Goal: Task Accomplishment & Management: Use online tool/utility

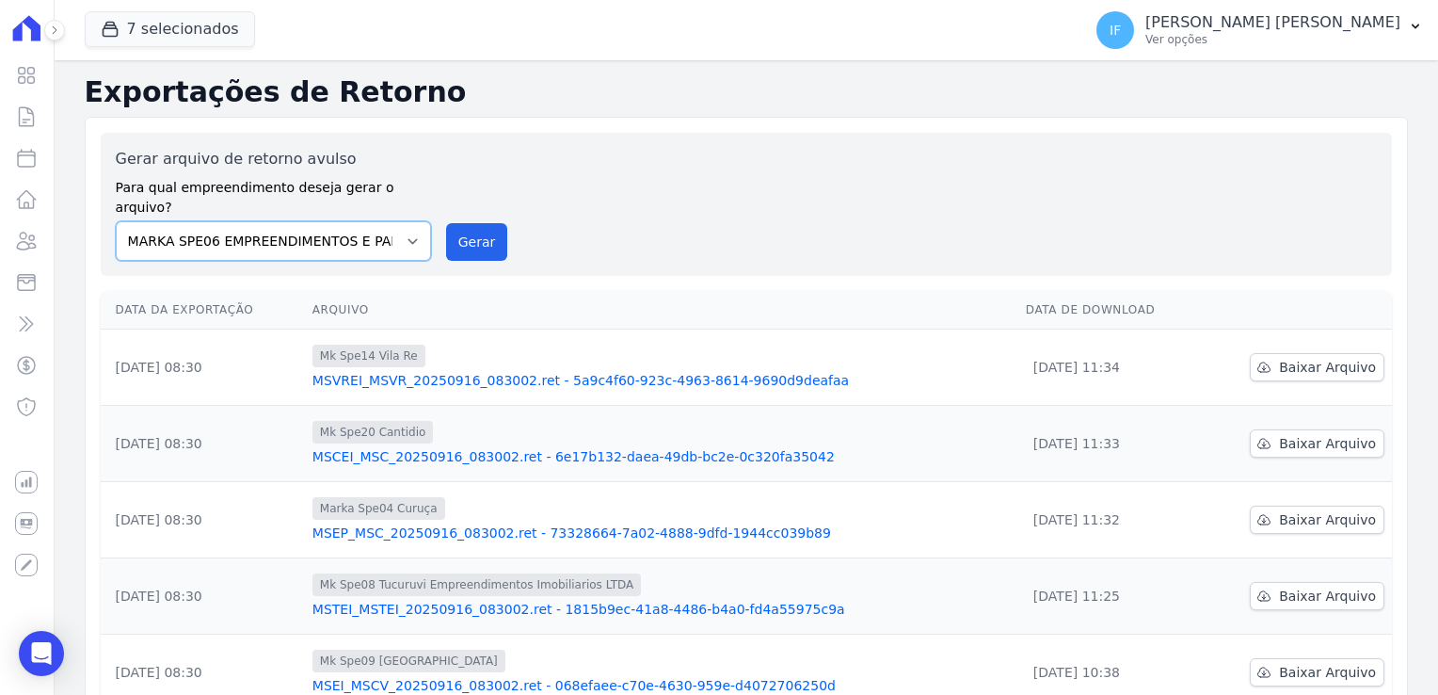
click at [388, 221] on select "MARKA SPE04 CURUÇA MARKA SPE06 EMPREENDIMENTOS E PARTICIPACOES LTDA MK SPE01 PE…" at bounding box center [273, 241] width 315 height 40
click at [202, 25] on button "7 selecionados" at bounding box center [170, 29] width 170 height 36
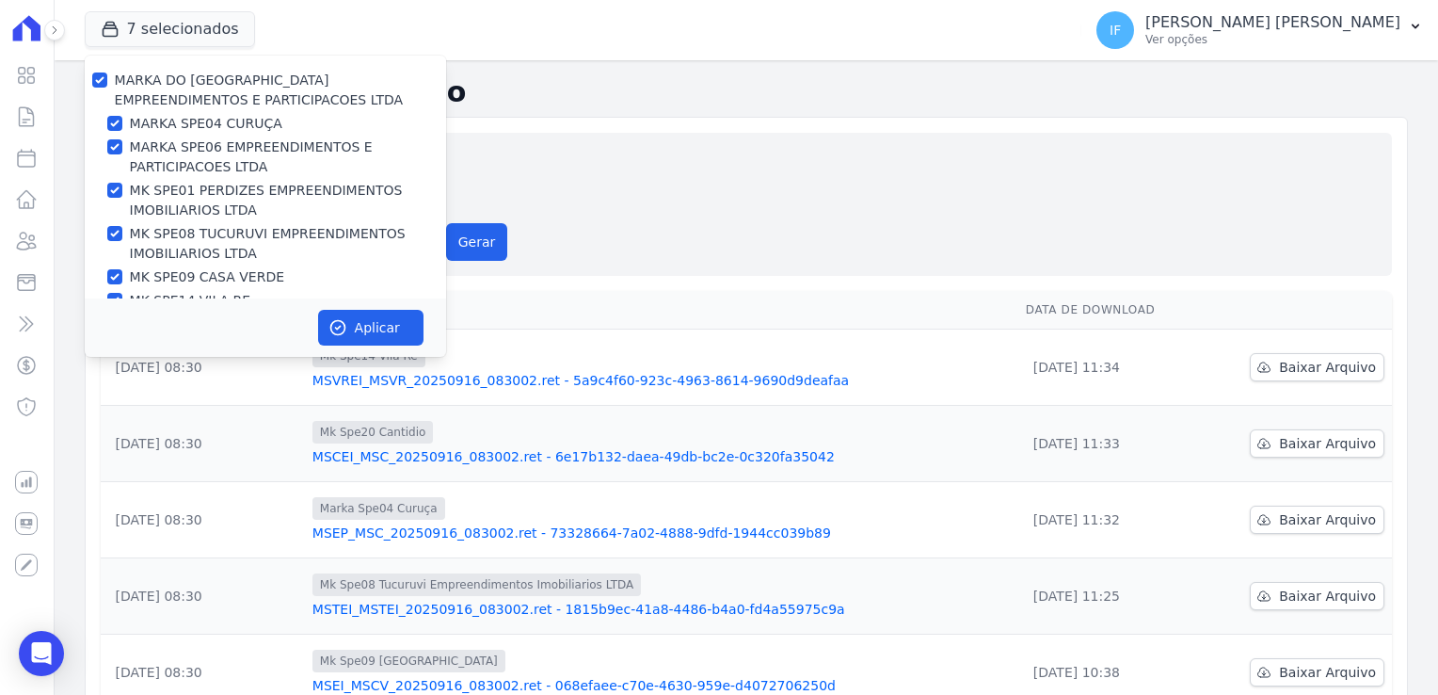
click at [168, 85] on label "MARKA DO [GEOGRAPHIC_DATA] EMPREENDIMENTOS E PARTICIPACOES LTDA" at bounding box center [259, 89] width 289 height 35
click at [107, 85] on input "MARKA DO [GEOGRAPHIC_DATA] EMPREENDIMENTOS E PARTICIPACOES LTDA" at bounding box center [99, 79] width 15 height 15
checkbox input "false"
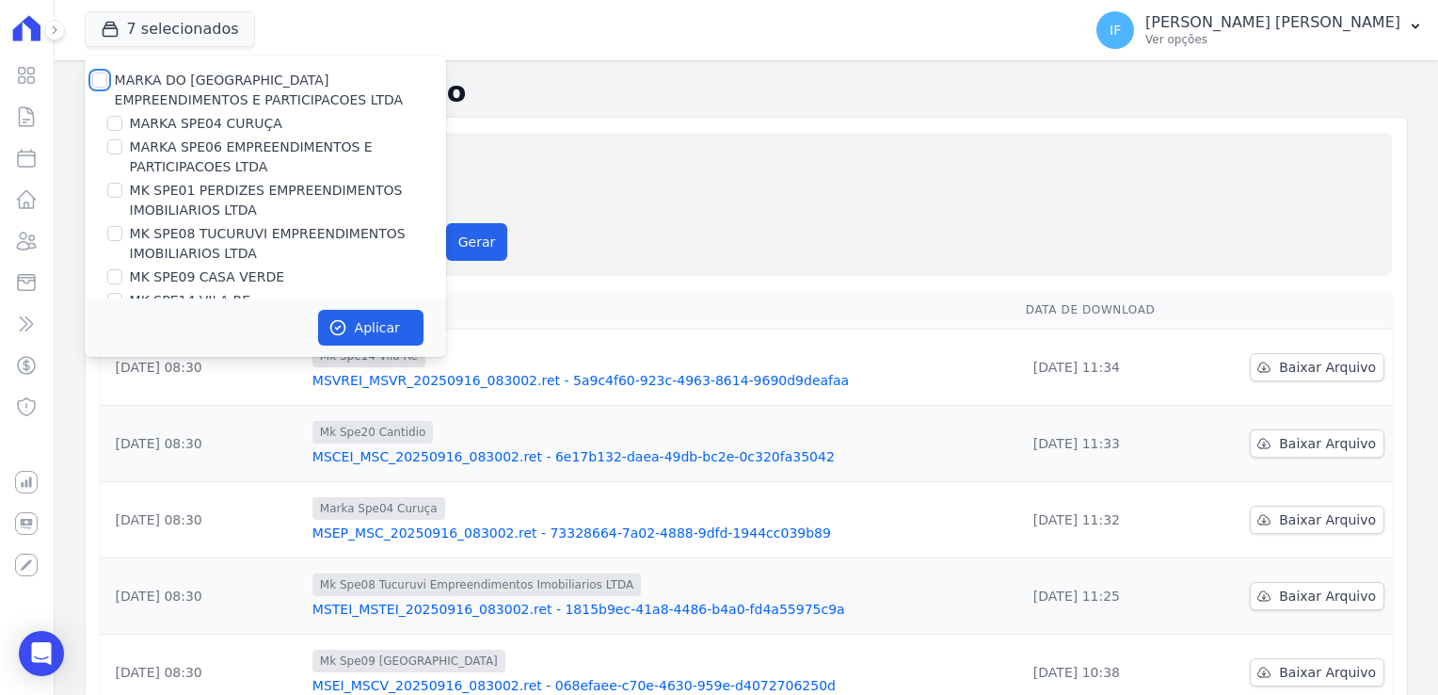
checkbox input "false"
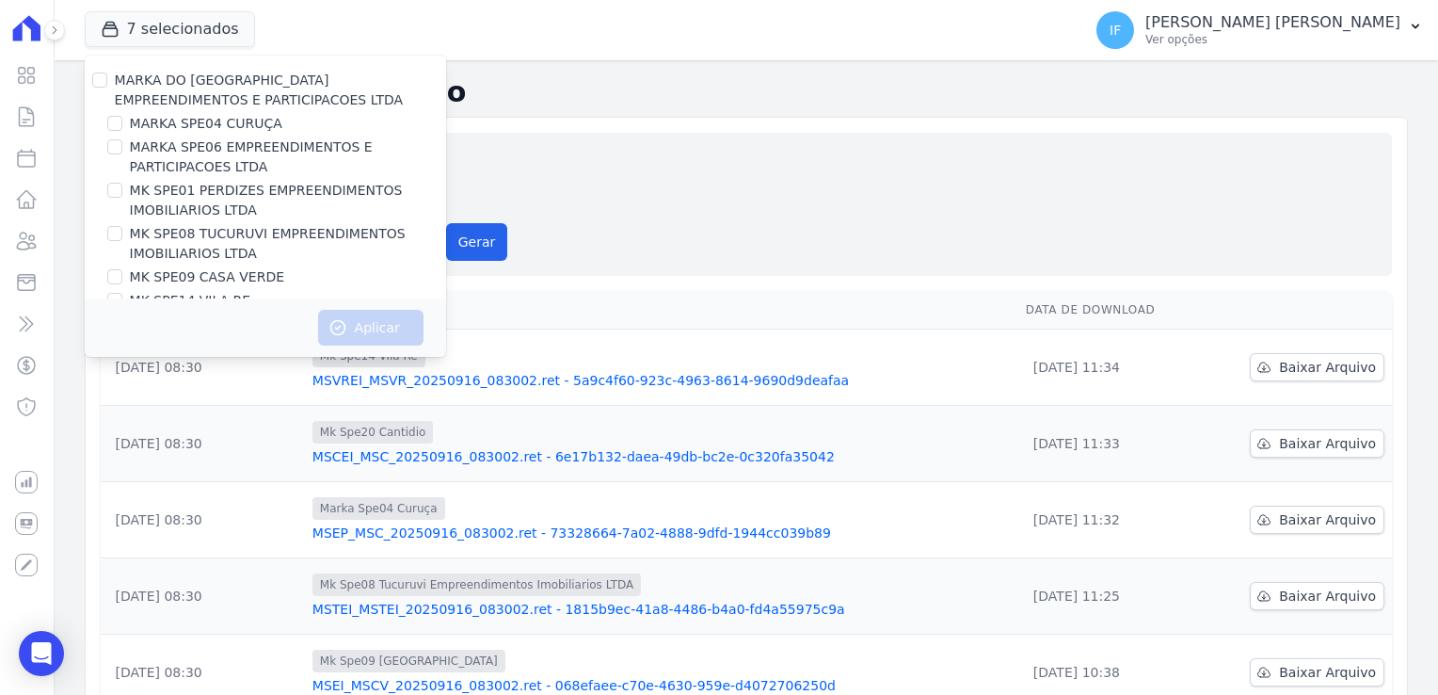
click at [168, 85] on label "MARKA DO [GEOGRAPHIC_DATA] EMPREENDIMENTOS E PARTICIPACOES LTDA" at bounding box center [259, 89] width 289 height 35
click at [107, 85] on input "MARKA DO [GEOGRAPHIC_DATA] EMPREENDIMENTOS E PARTICIPACOES LTDA" at bounding box center [99, 79] width 15 height 15
checkbox input "true"
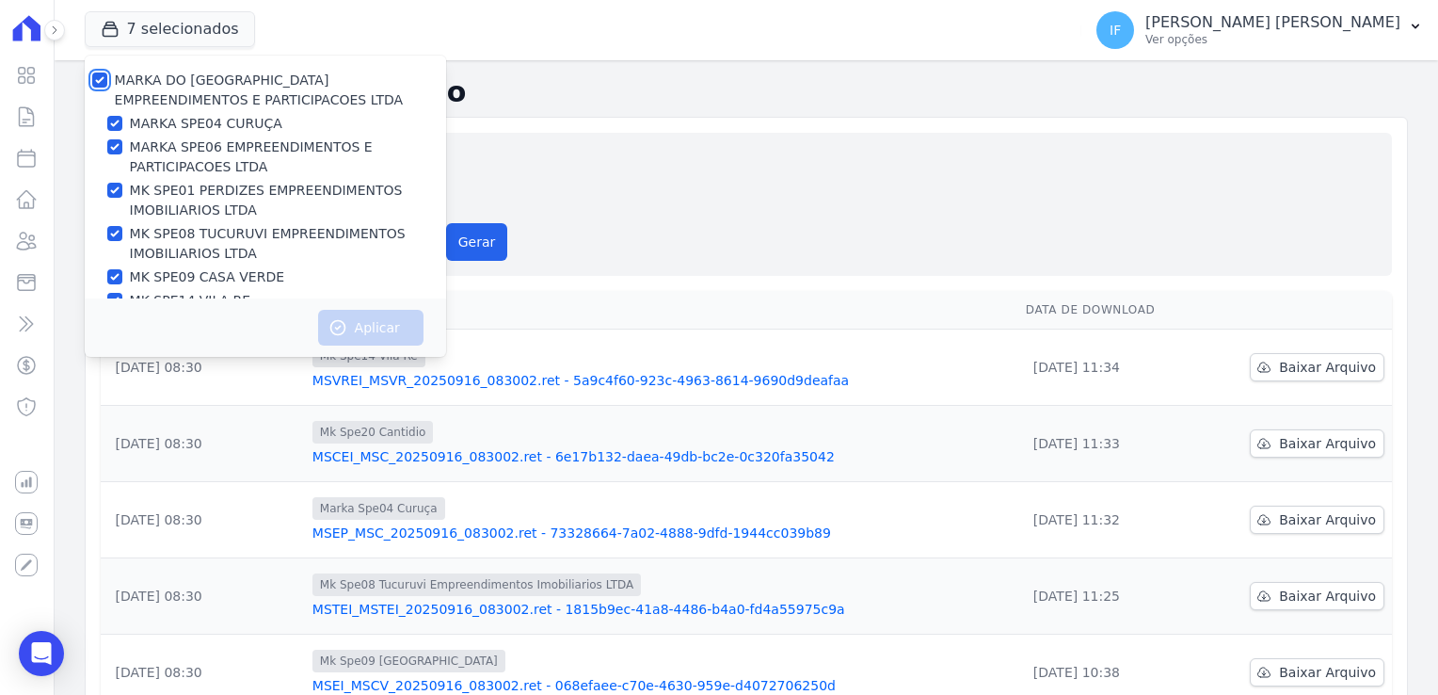
checkbox input "true"
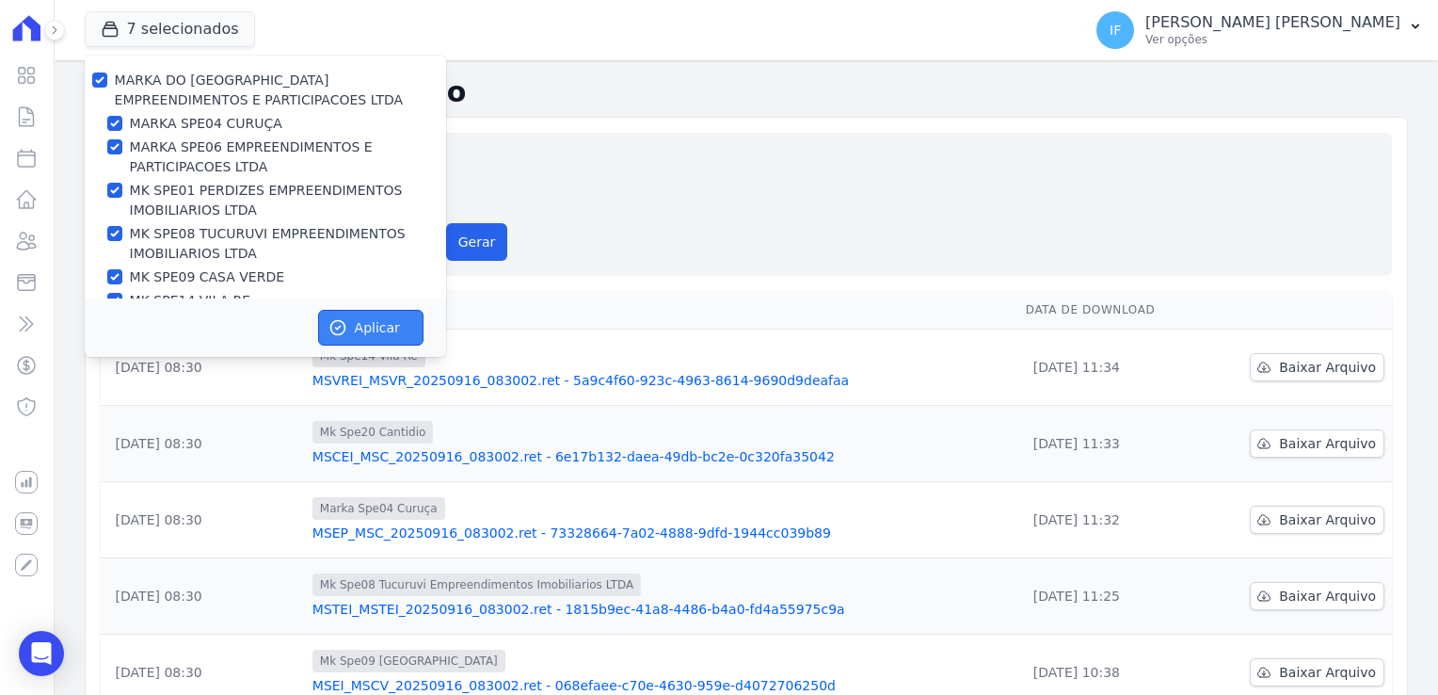
click at [377, 327] on button "Aplicar" at bounding box center [370, 328] width 105 height 36
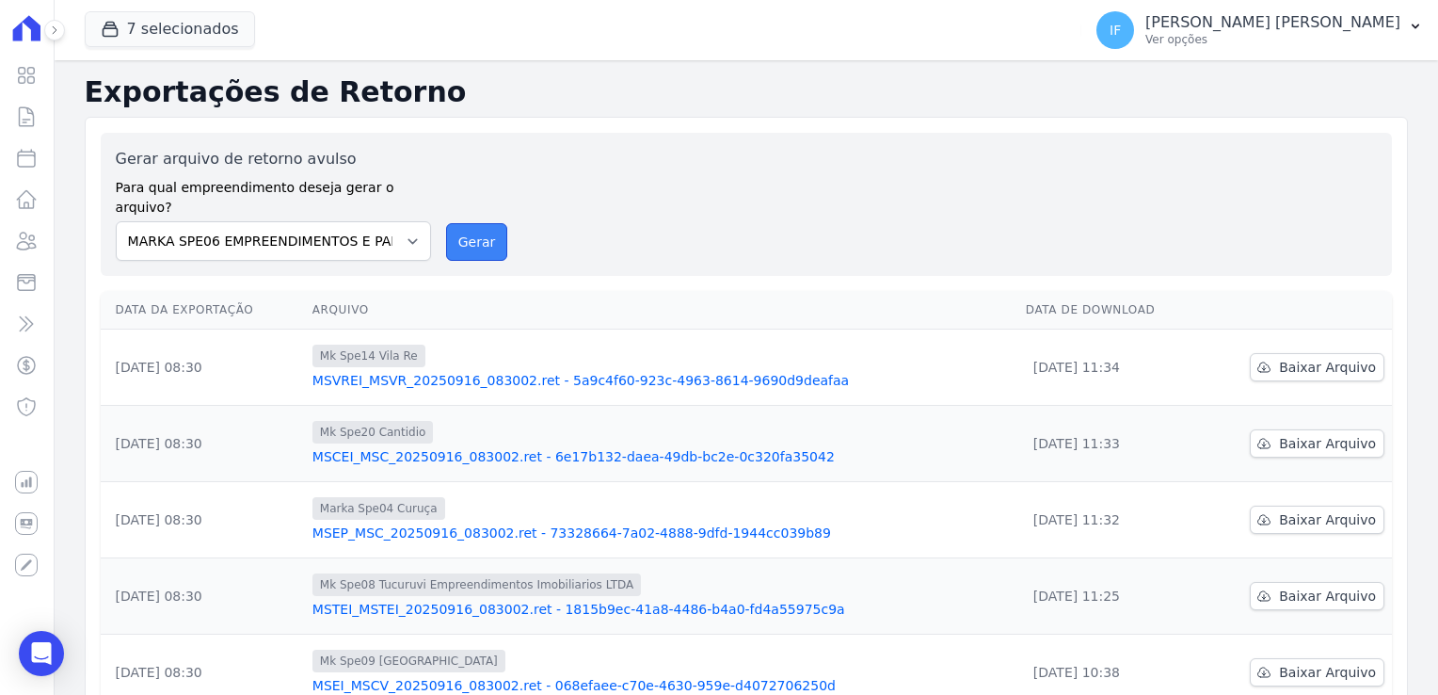
click at [482, 223] on button "Gerar" at bounding box center [477, 242] width 62 height 38
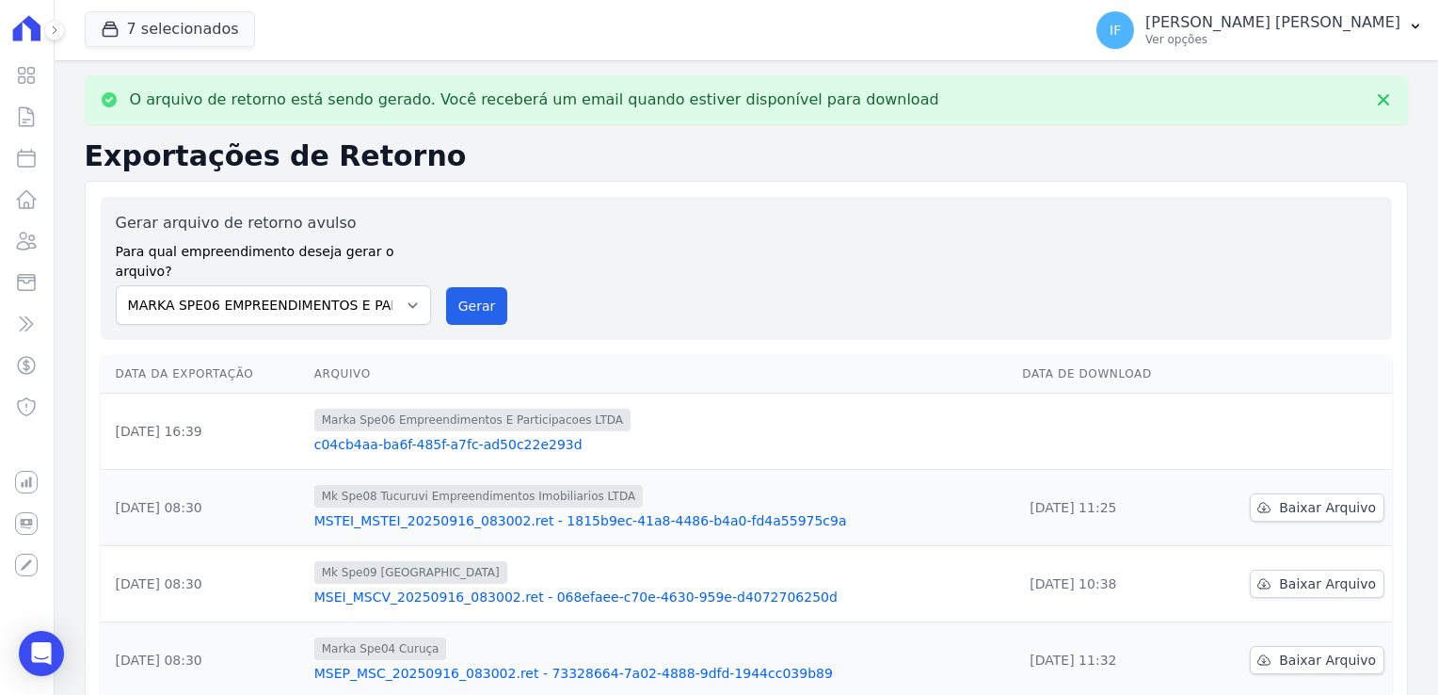
click at [523, 435] on link "c04cb4aa-ba6f-485f-a7fc-ad50c22e293d" at bounding box center [661, 444] width 694 height 19
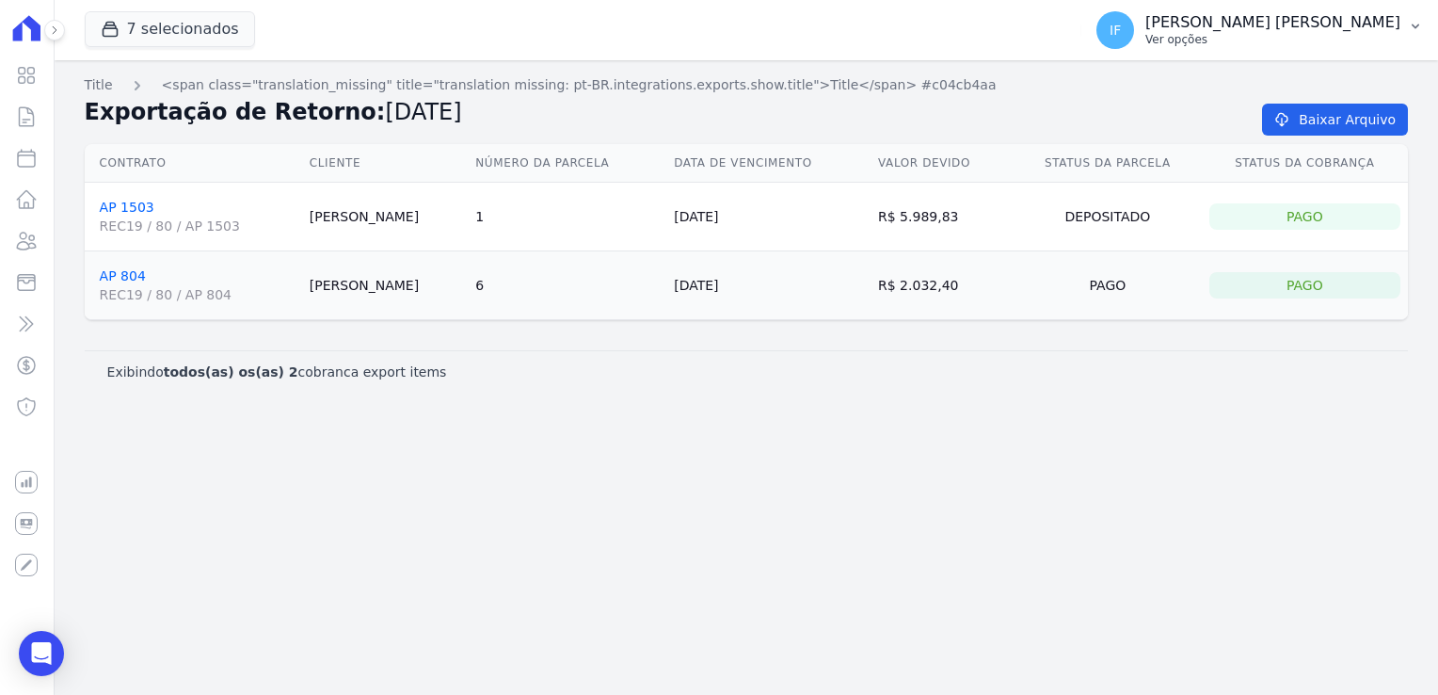
click at [1254, 28] on p "[PERSON_NAME] [PERSON_NAME]" at bounding box center [1273, 22] width 255 height 19
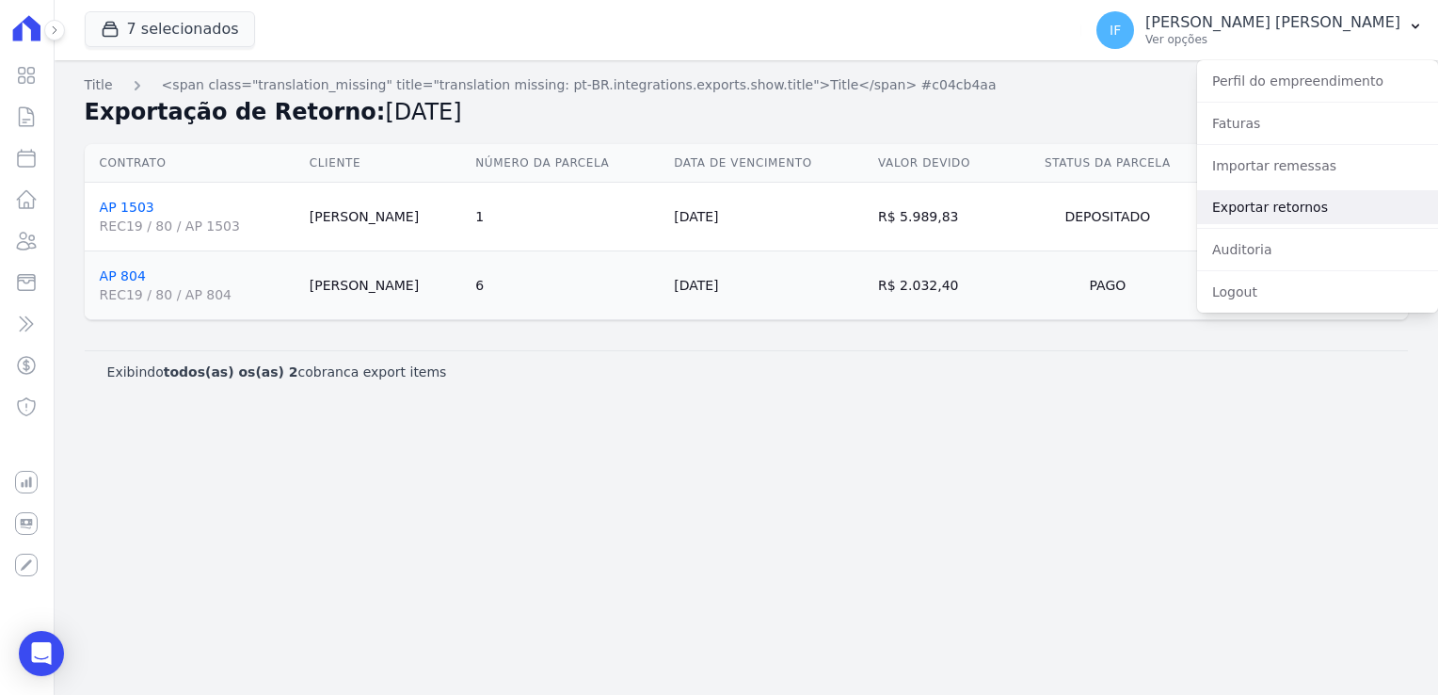
click at [1273, 209] on link "Exportar retornos" at bounding box center [1317, 207] width 241 height 34
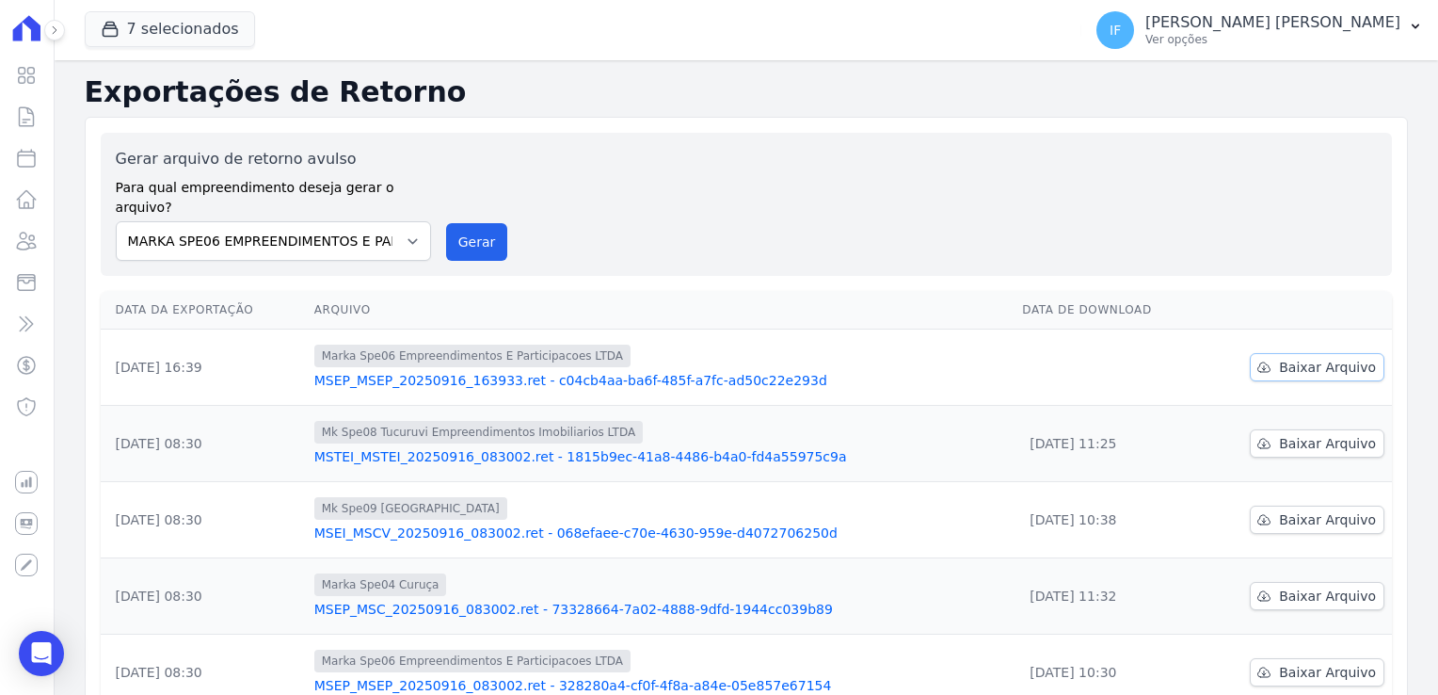
click at [1295, 358] on span "Baixar Arquivo" at bounding box center [1327, 367] width 97 height 19
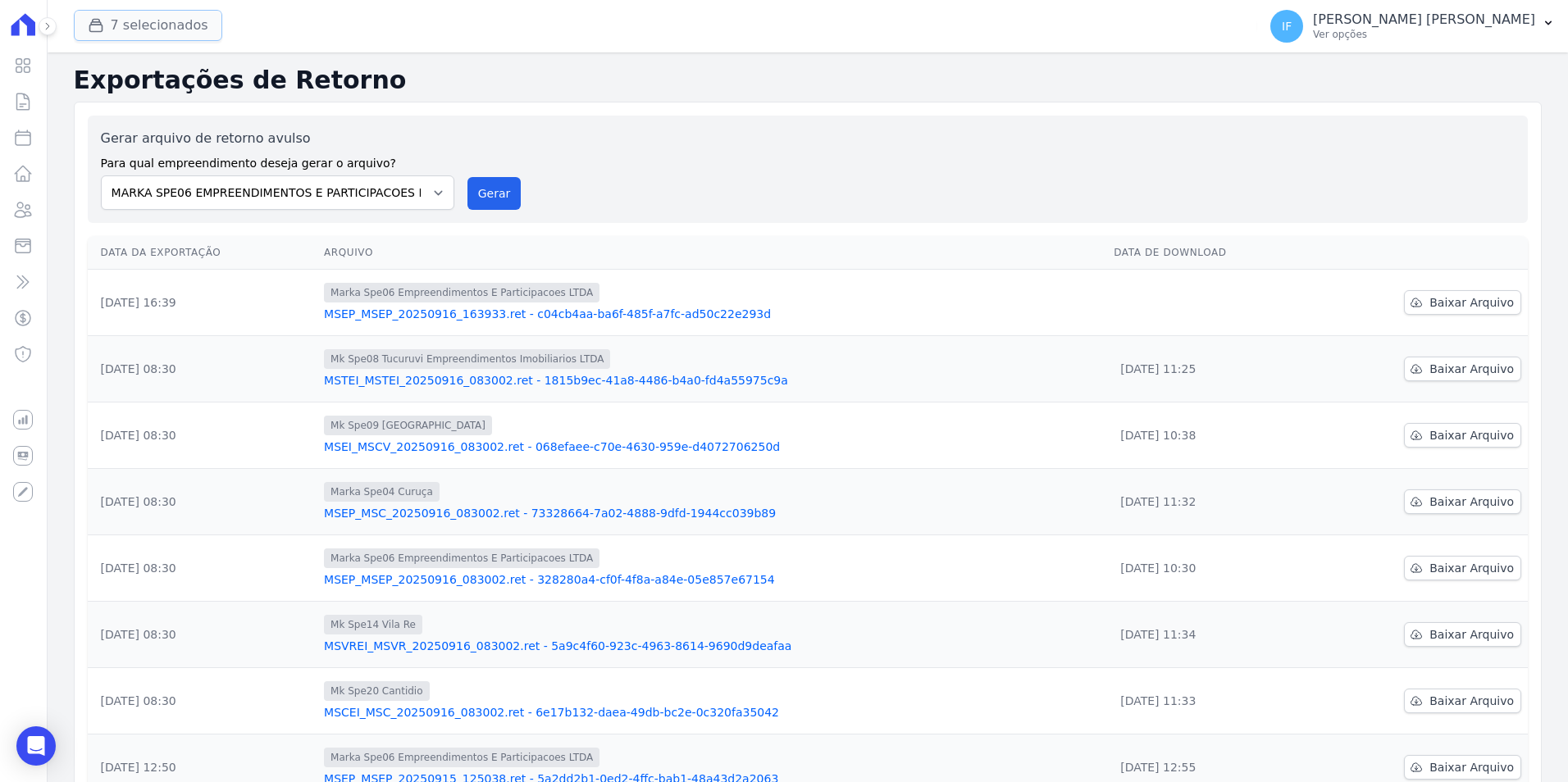
click at [153, 27] on button "7 selecionados" at bounding box center [148, 25] width 148 height 31
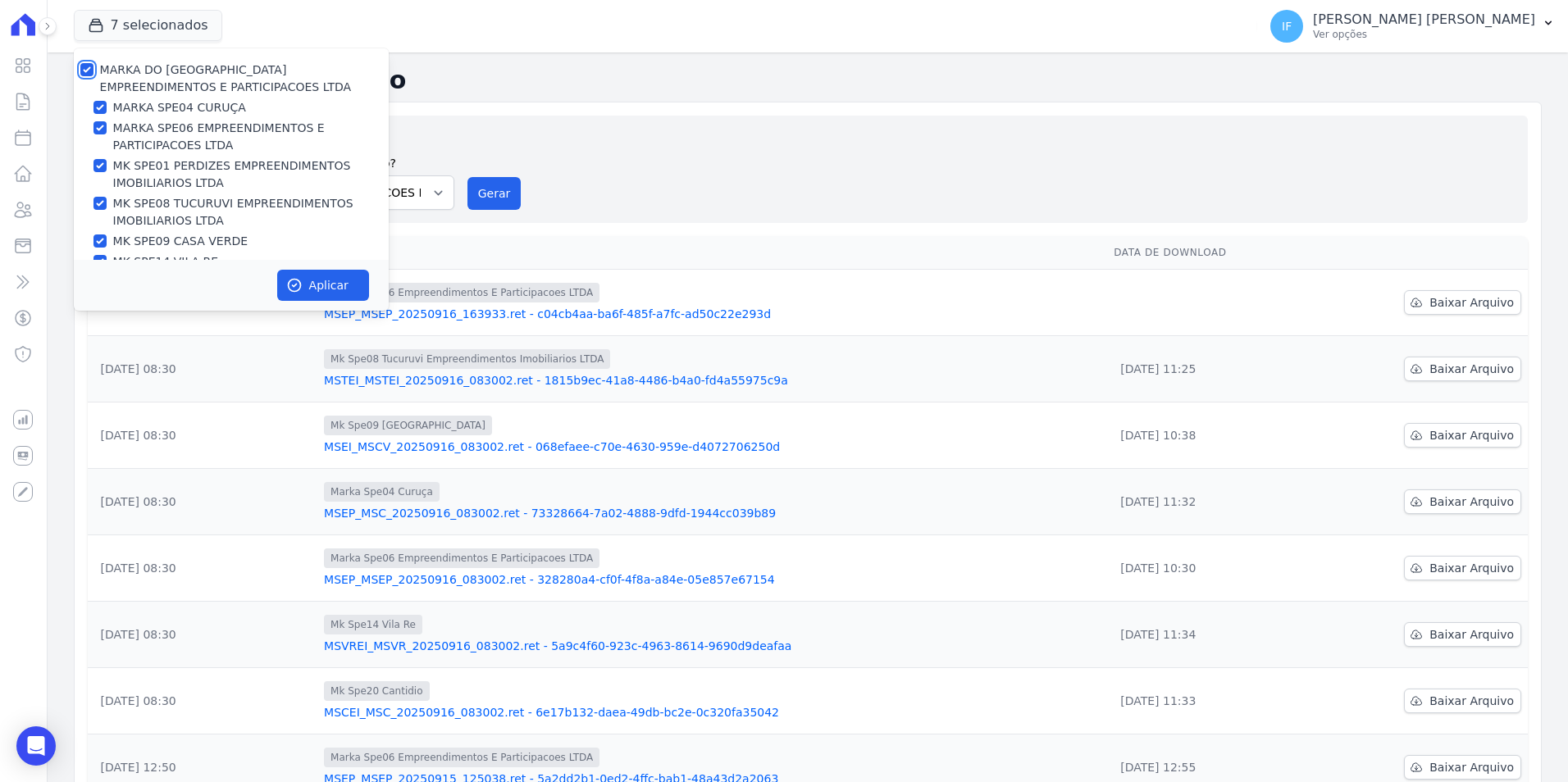
click at [91, 69] on input "MARKA DO [GEOGRAPHIC_DATA] EMPREENDIMENTOS E PARTICIPACOES LTDA" at bounding box center [86, 69] width 13 height 13
checkbox input "false"
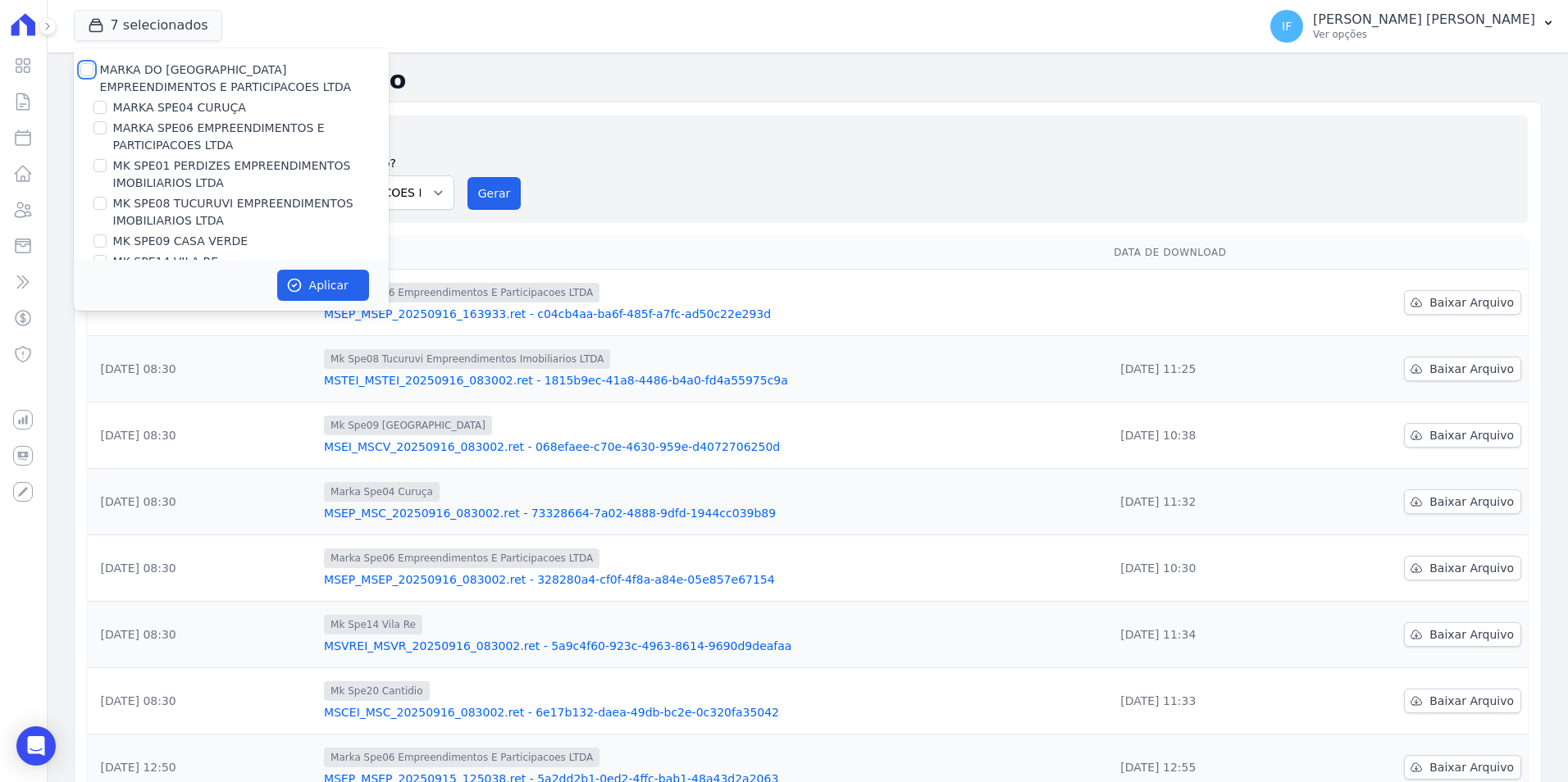
checkbox input "false"
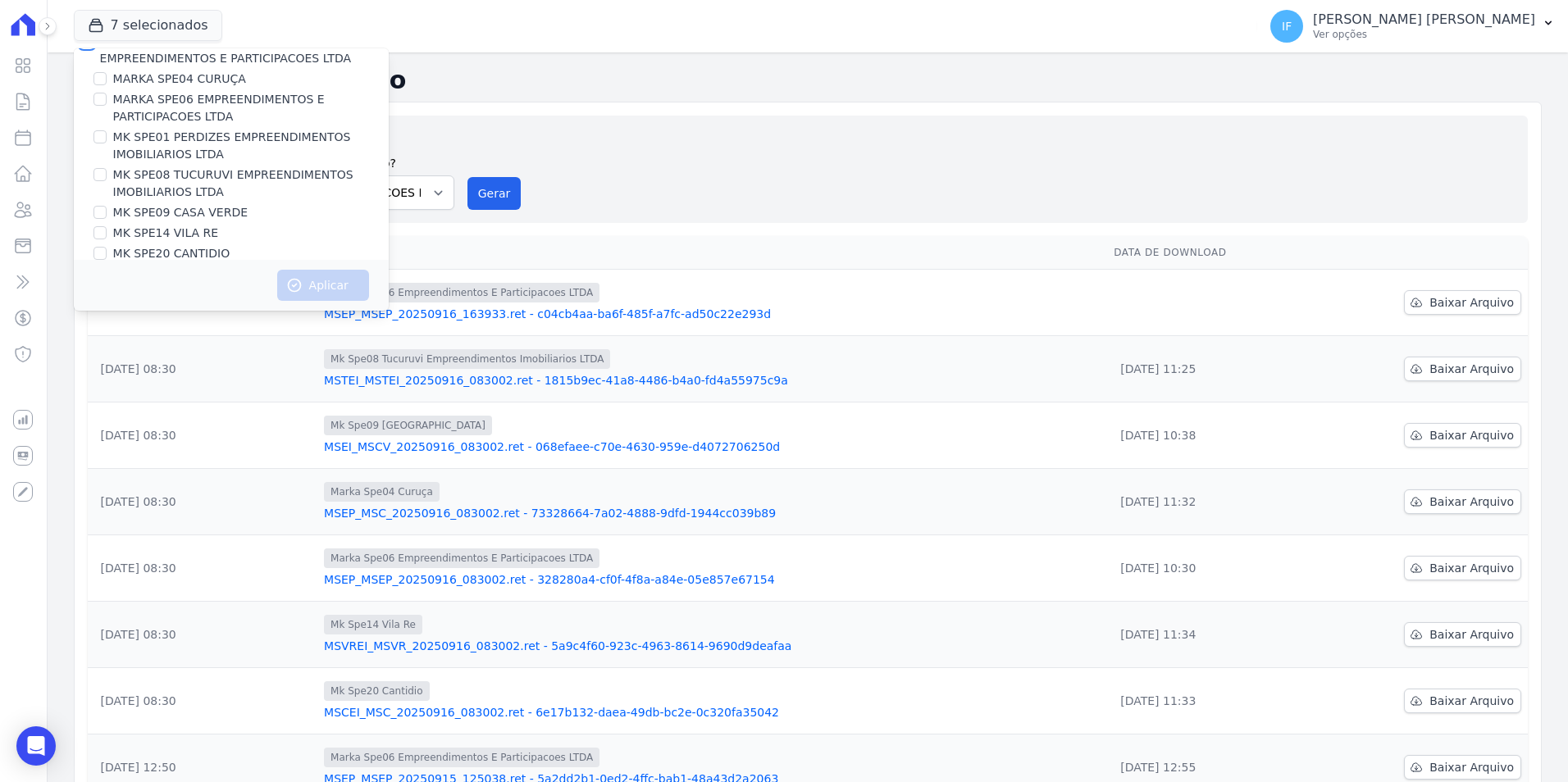
scroll to position [44, 0]
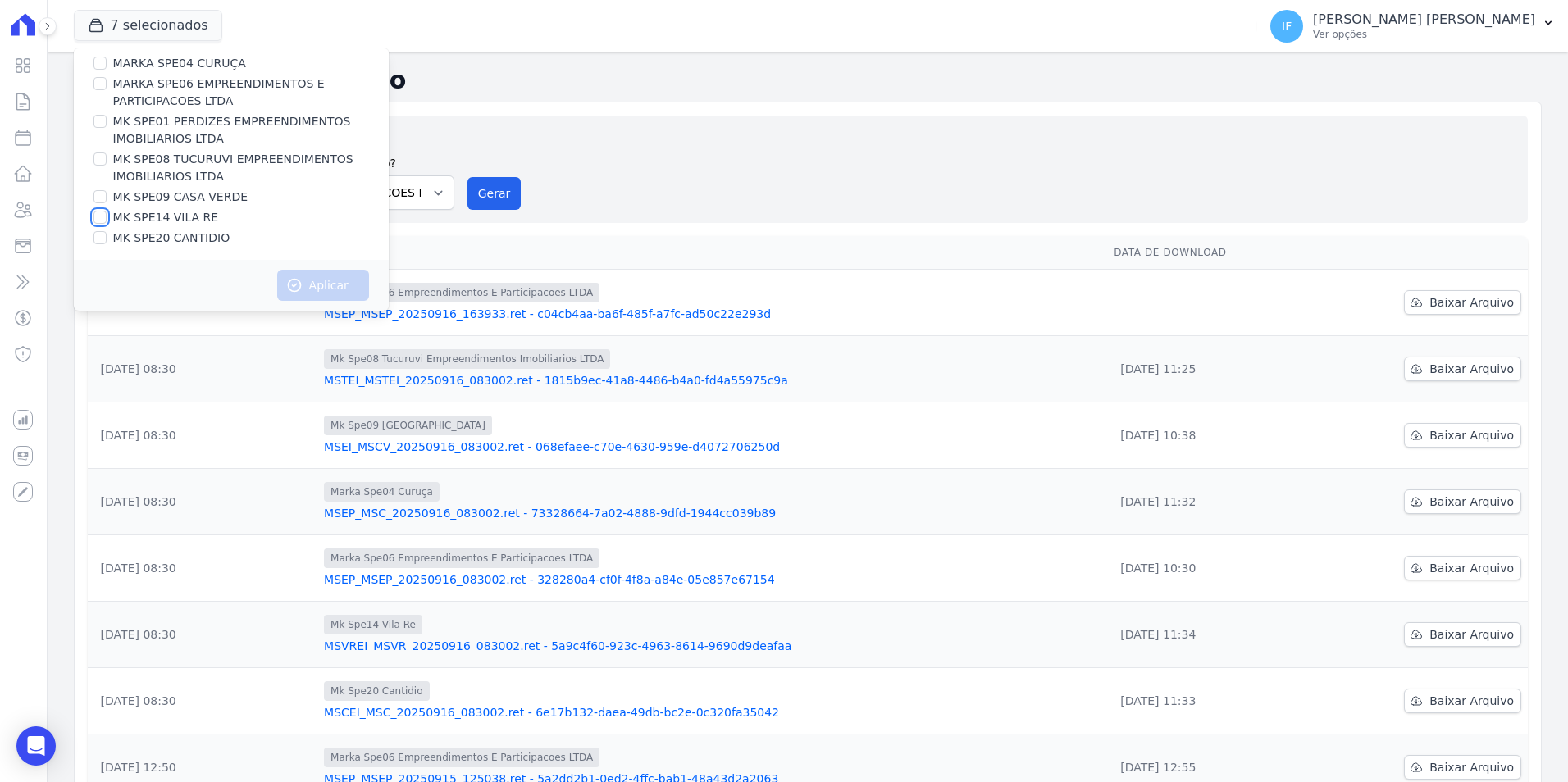
click at [105, 217] on input "MK SPE14 VILA RE" at bounding box center [99, 217] width 13 height 13
checkbox input "true"
click at [332, 293] on button "Aplicar" at bounding box center [322, 286] width 91 height 31
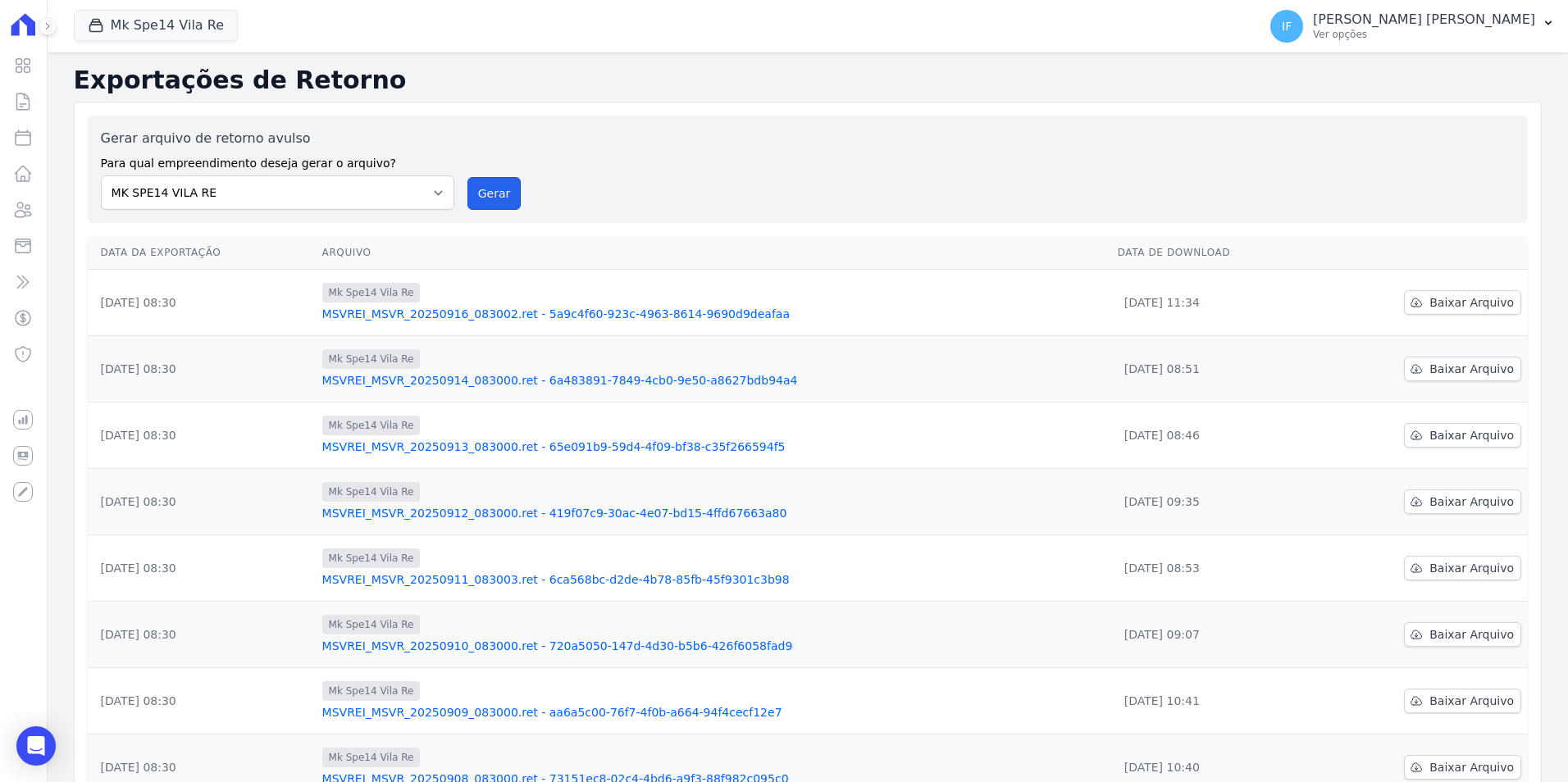
drag, startPoint x: 490, startPoint y: 192, endPoint x: 833, endPoint y: 134, distance: 347.9
click at [491, 192] on button "Gerar" at bounding box center [495, 193] width 54 height 33
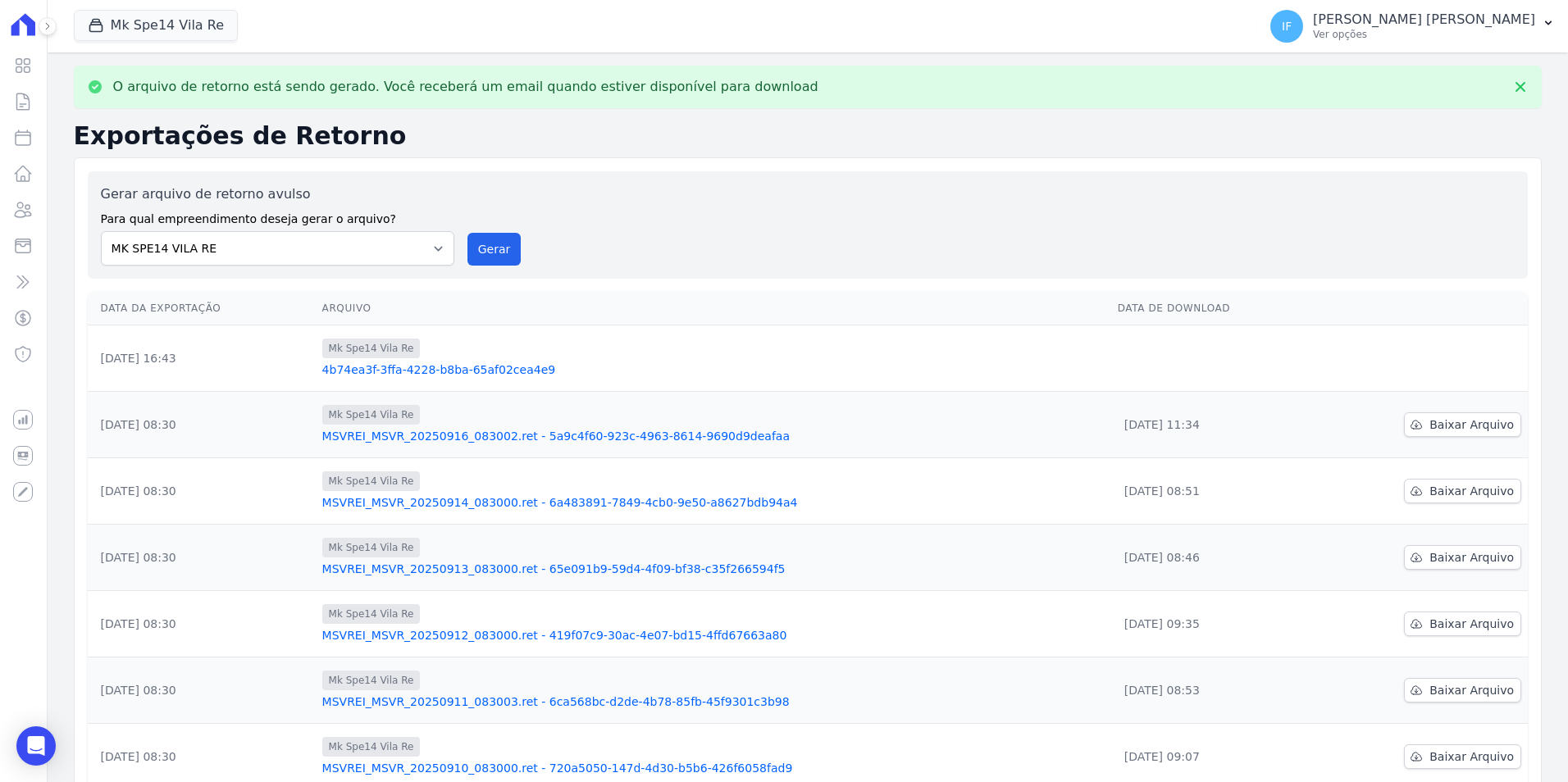
click at [427, 366] on link "4b74ea3f-3ffa-4228-b8ba-65af02cea4e9" at bounding box center [713, 369] width 782 height 17
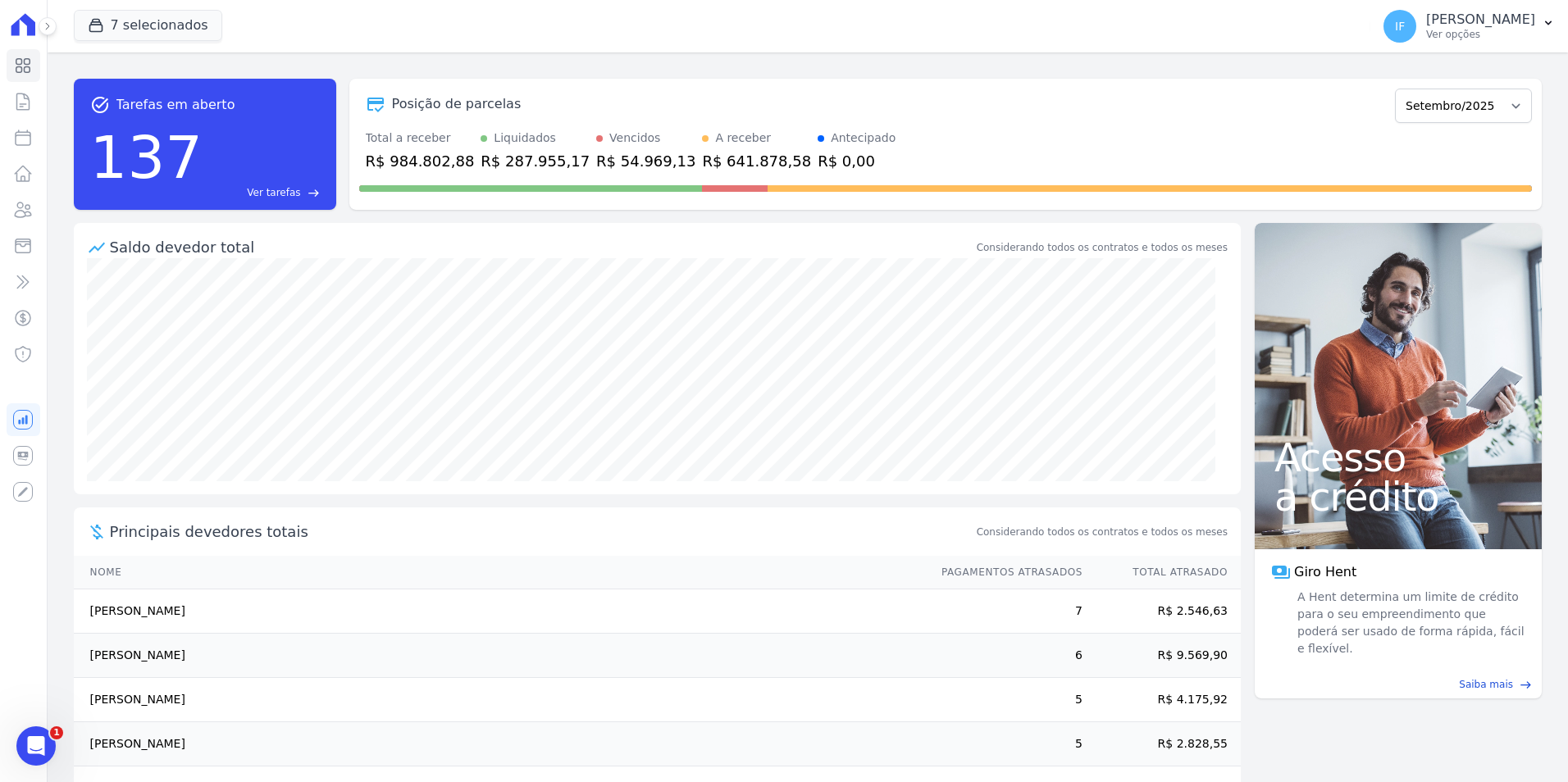
drag, startPoint x: 1507, startPoint y: 0, endPoint x: 976, endPoint y: 137, distance: 548.4
click at [976, 137] on div "Total a receber R$ 984.802,88 Liquidados R$ 287.955,17 Vencidos R$ 54.969,13 A …" at bounding box center [945, 151] width 1173 height 43
click at [1252, 35] on p "Ver opções" at bounding box center [1480, 34] width 109 height 13
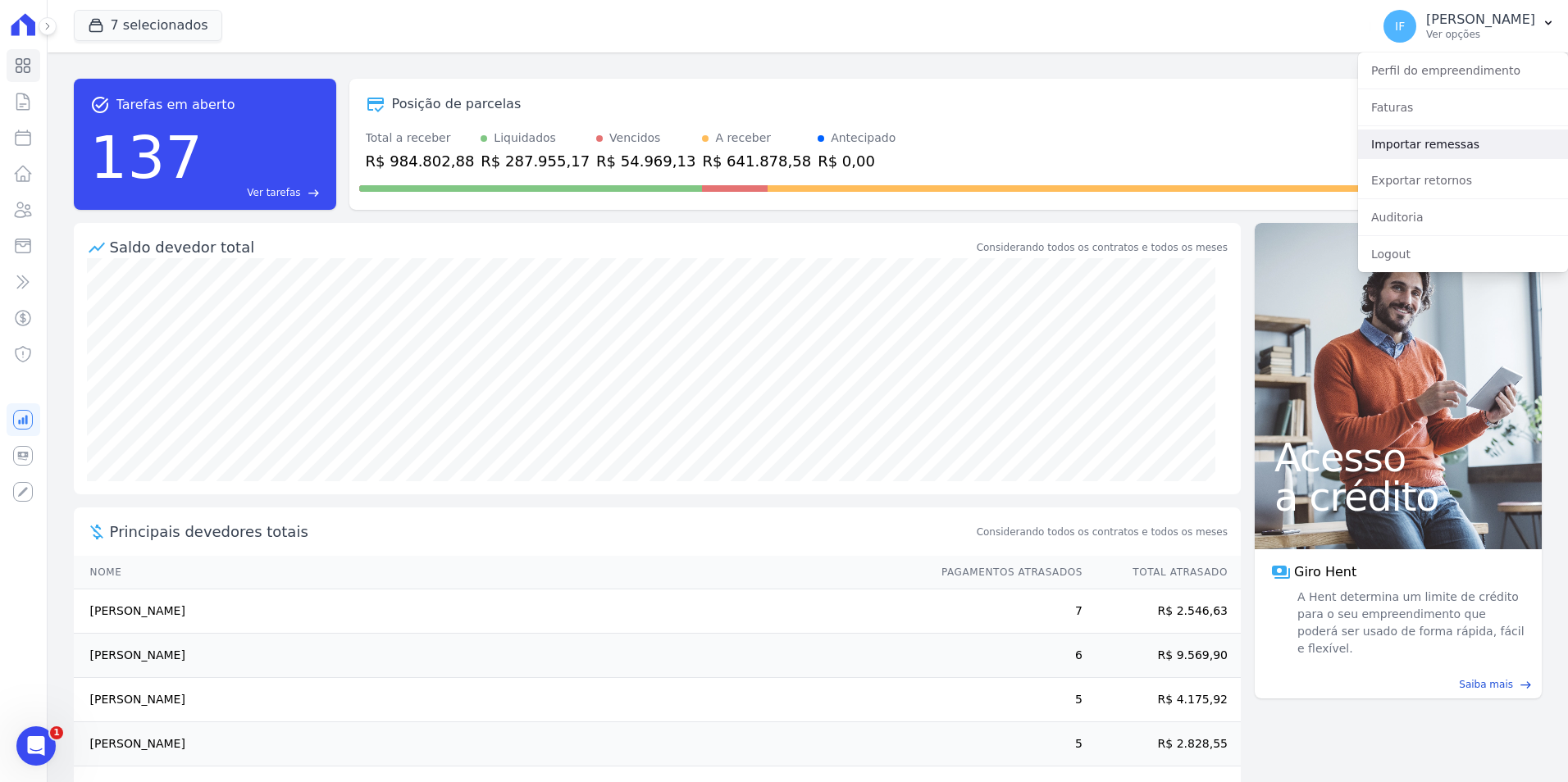
click at [1252, 148] on link "Importar remessas" at bounding box center [1463, 145] width 210 height 30
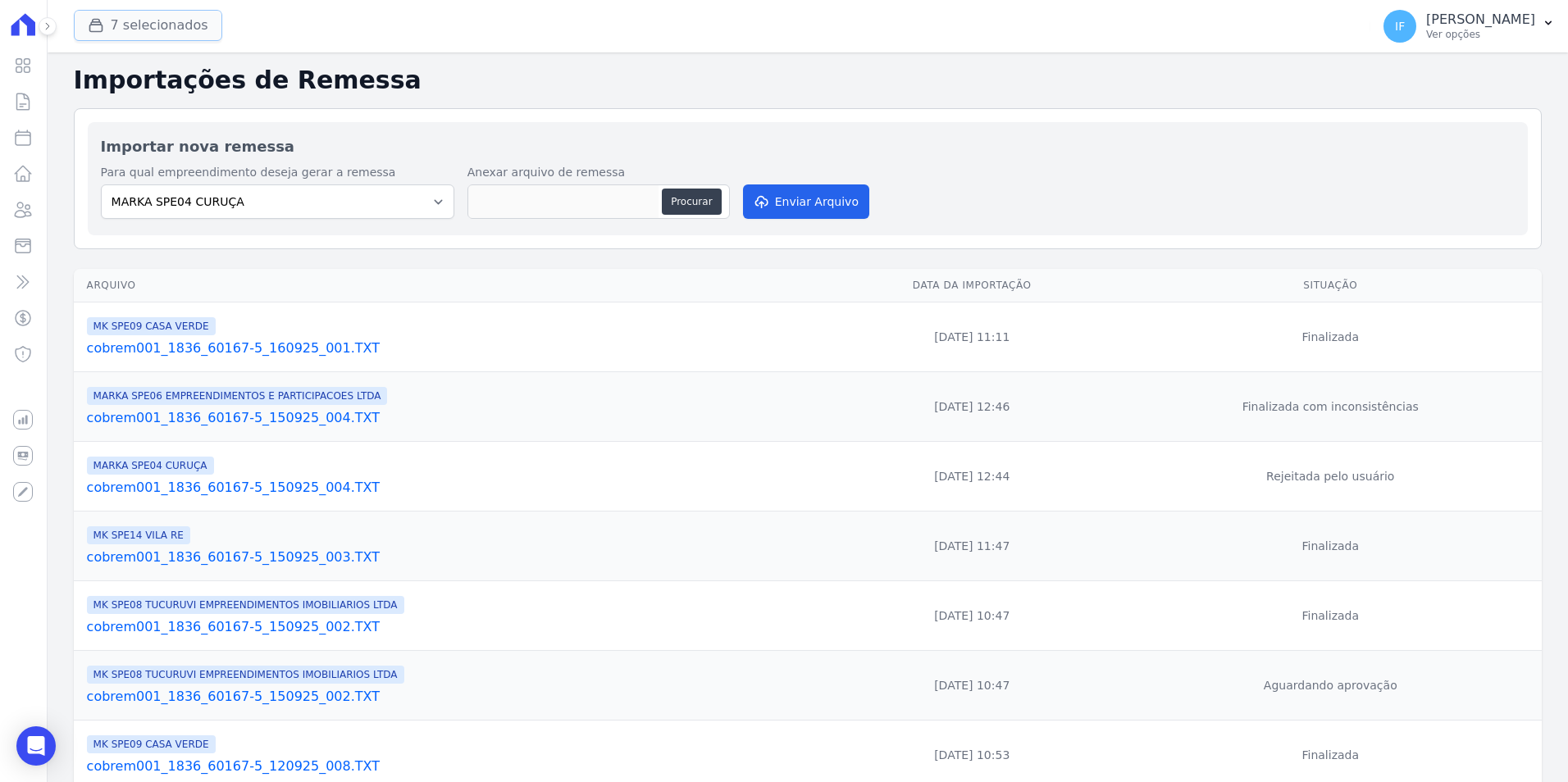
click at [137, 18] on button "7 selecionados" at bounding box center [148, 25] width 148 height 31
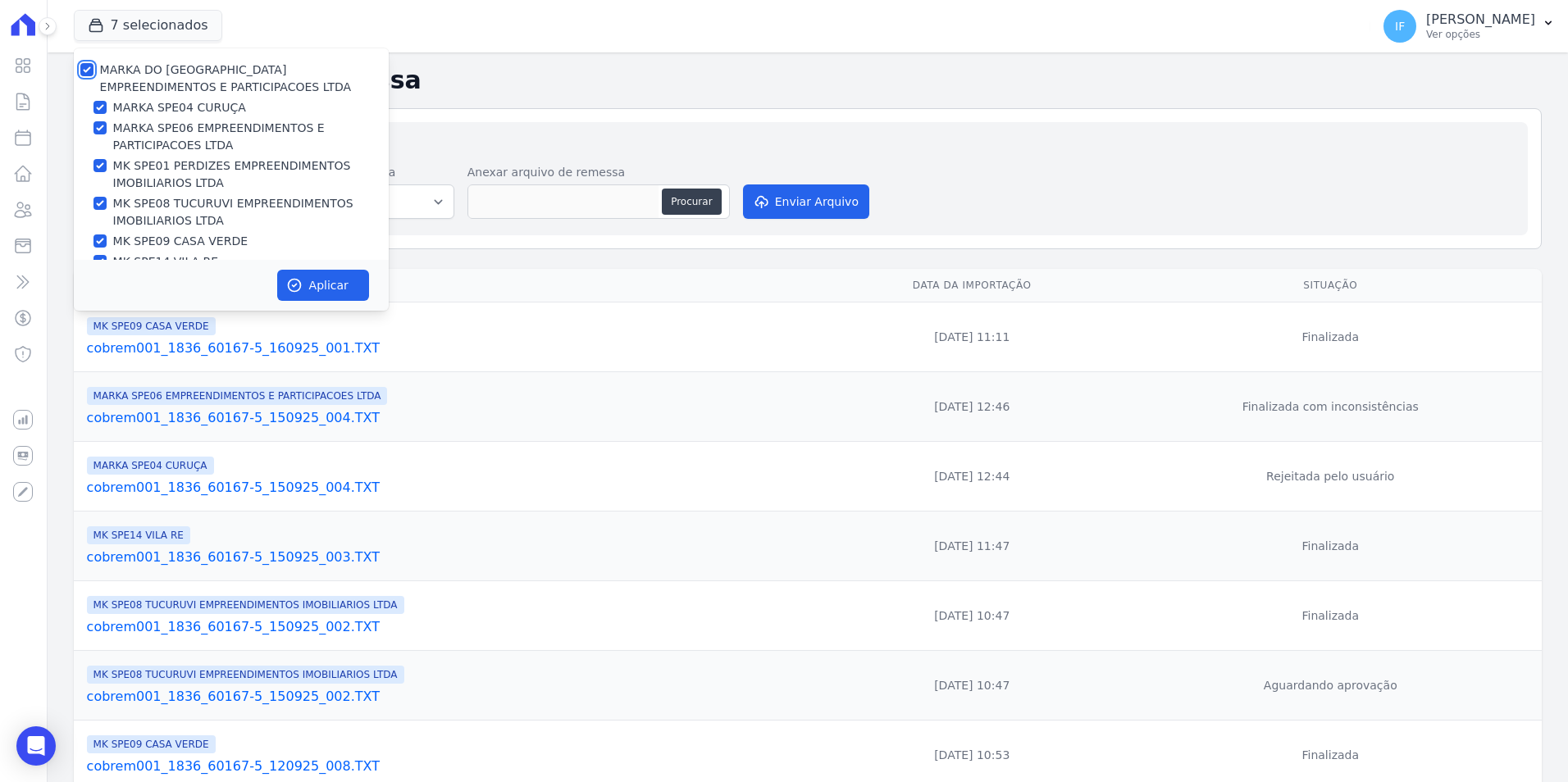
click at [84, 73] on input "MARKA DO [GEOGRAPHIC_DATA] EMPREENDIMENTOS E PARTICIPACOES LTDA" at bounding box center [86, 69] width 13 height 13
checkbox input "false"
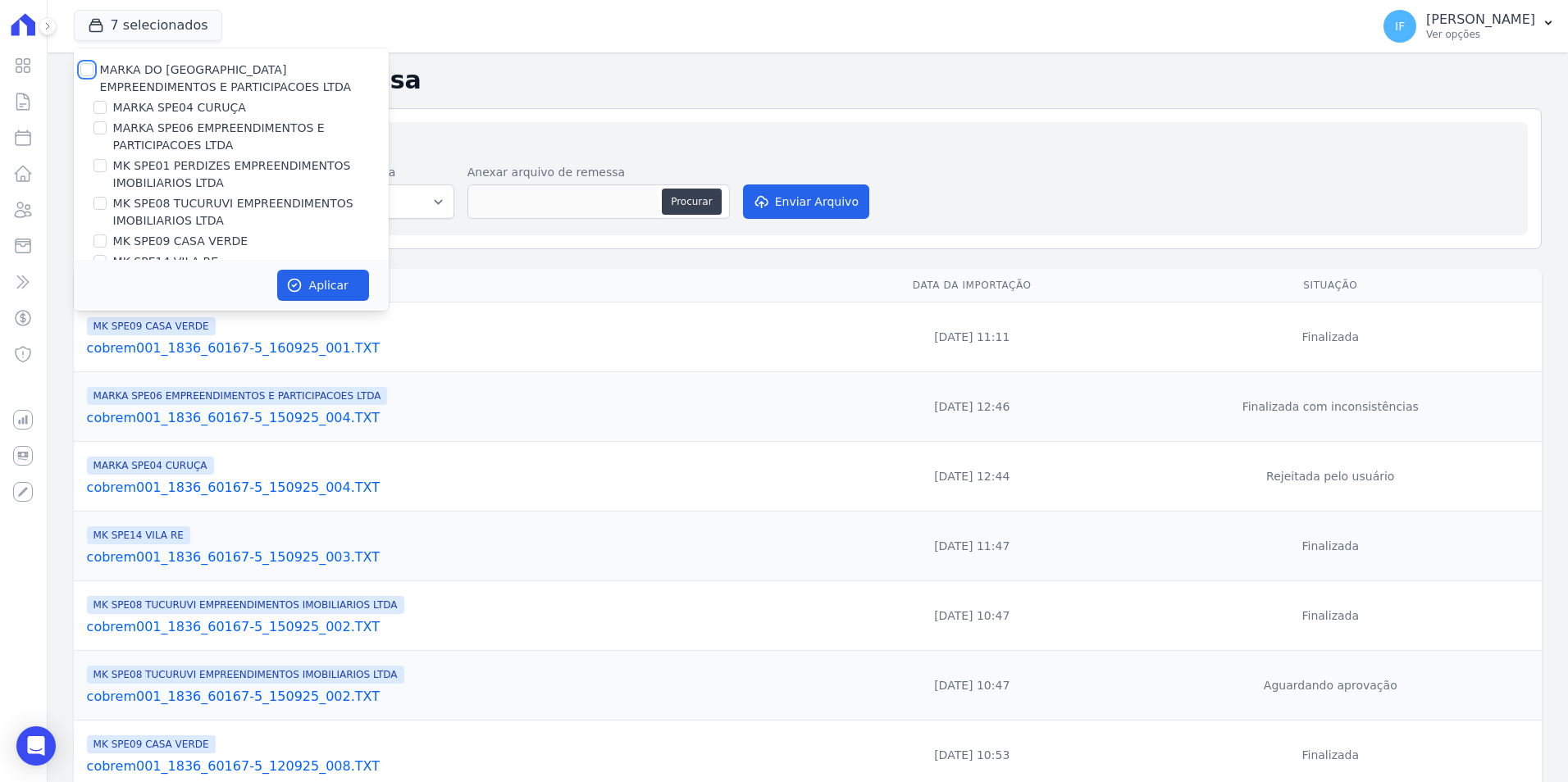
checkbox input "false"
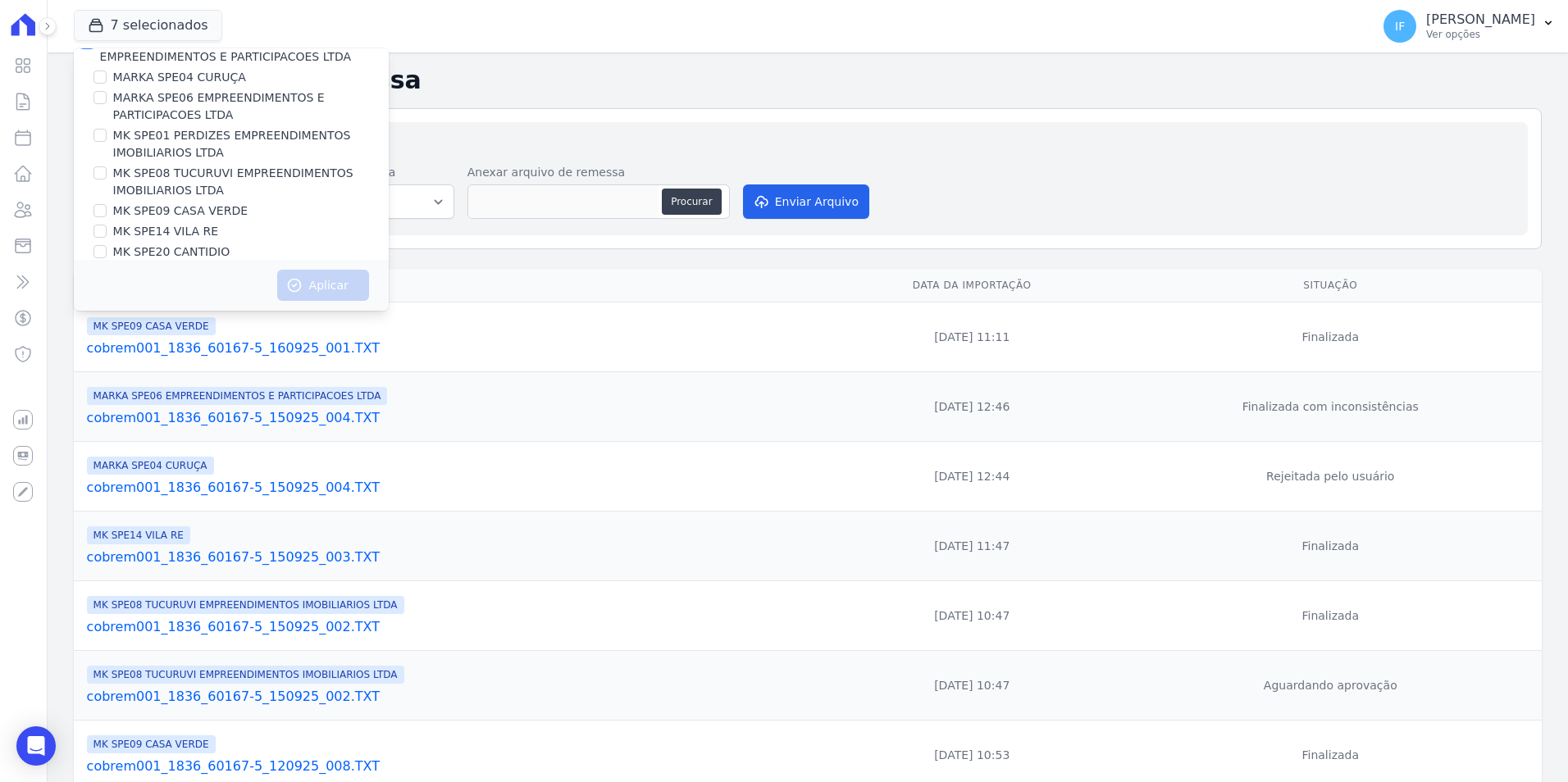
scroll to position [44, 0]
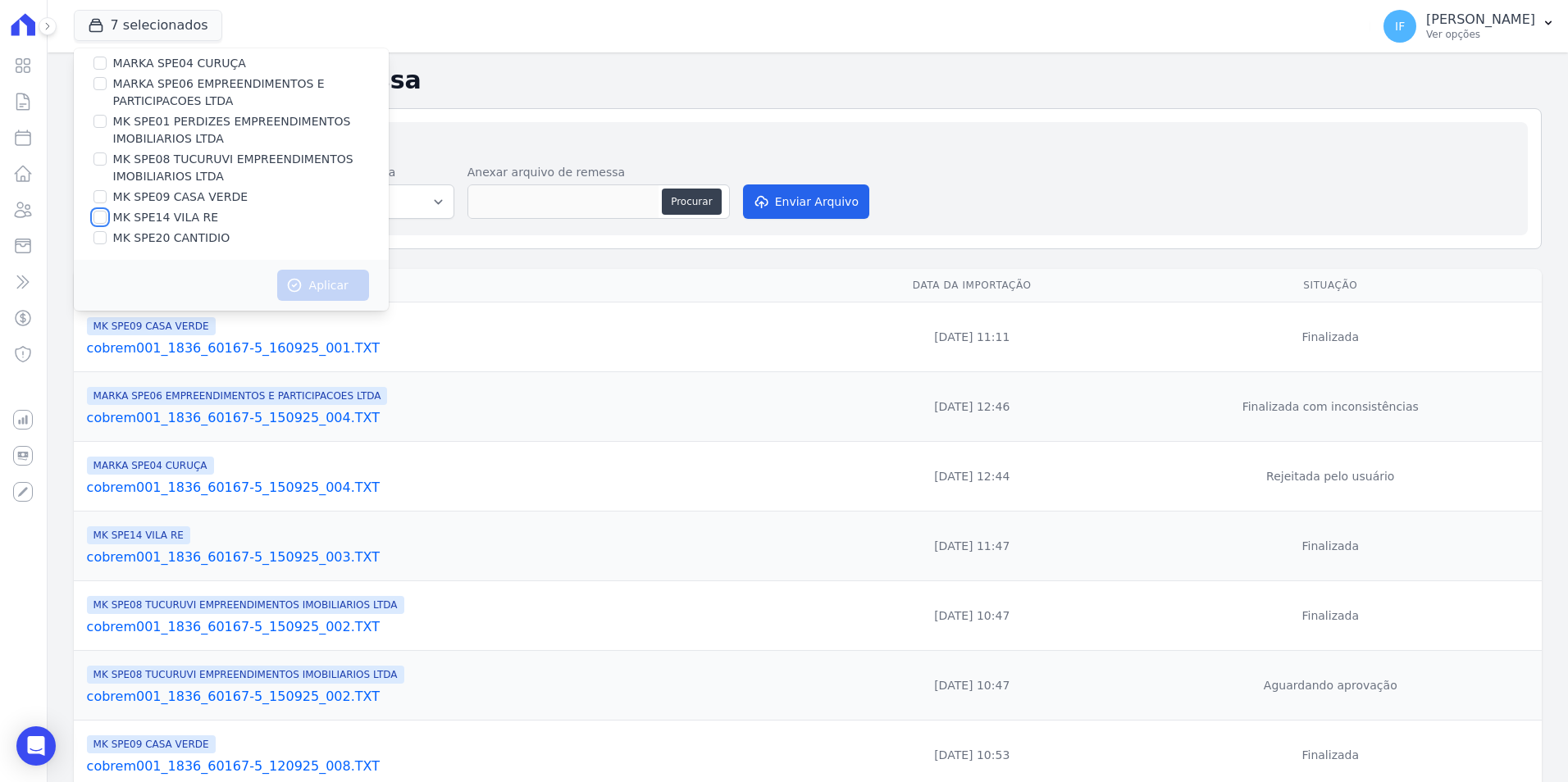
click at [98, 213] on input "MK SPE14 VILA RE" at bounding box center [99, 217] width 13 height 13
checkbox input "true"
click at [311, 275] on button "Aplicar" at bounding box center [322, 286] width 91 height 31
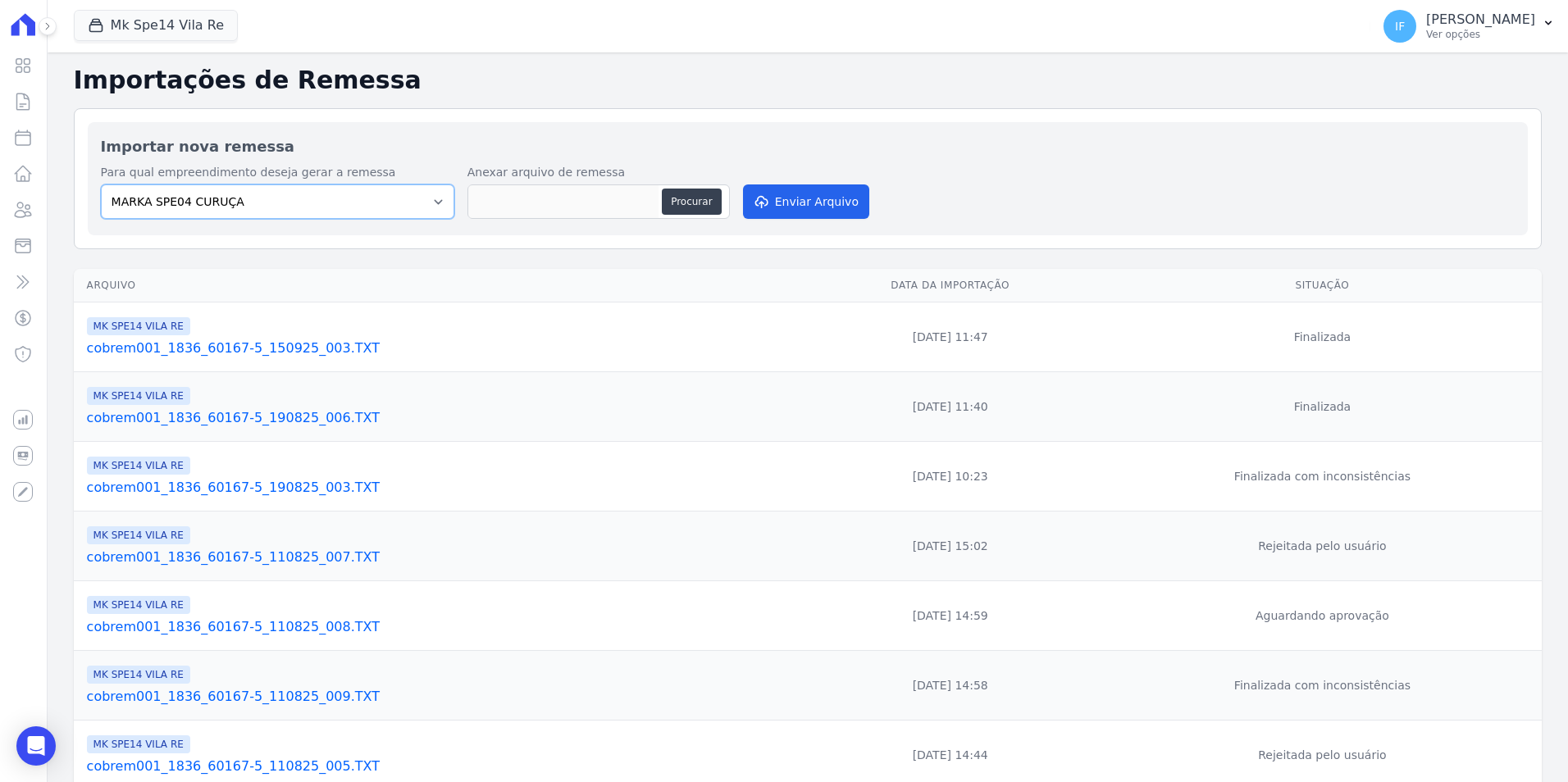
click at [403, 203] on select "MARKA SPE04 CURUÇA MARKA SPE06 EMPREENDIMENTOS E PARTICIPACOES LTDA MK SPE01 PE…" at bounding box center [278, 202] width 354 height 35
select select "39995bf4-9ae3-4619-a753-9d7f943d9086"
click at [101, 185] on select "MARKA SPE04 CURUÇA MARKA SPE06 EMPREENDIMENTOS E PARTICIPACOES LTDA MK SPE01 PE…" at bounding box center [278, 202] width 354 height 35
click at [686, 201] on button "Procurar" at bounding box center [692, 202] width 59 height 26
type input "cobrem001_1836_60167-5_160925_002.TXT"
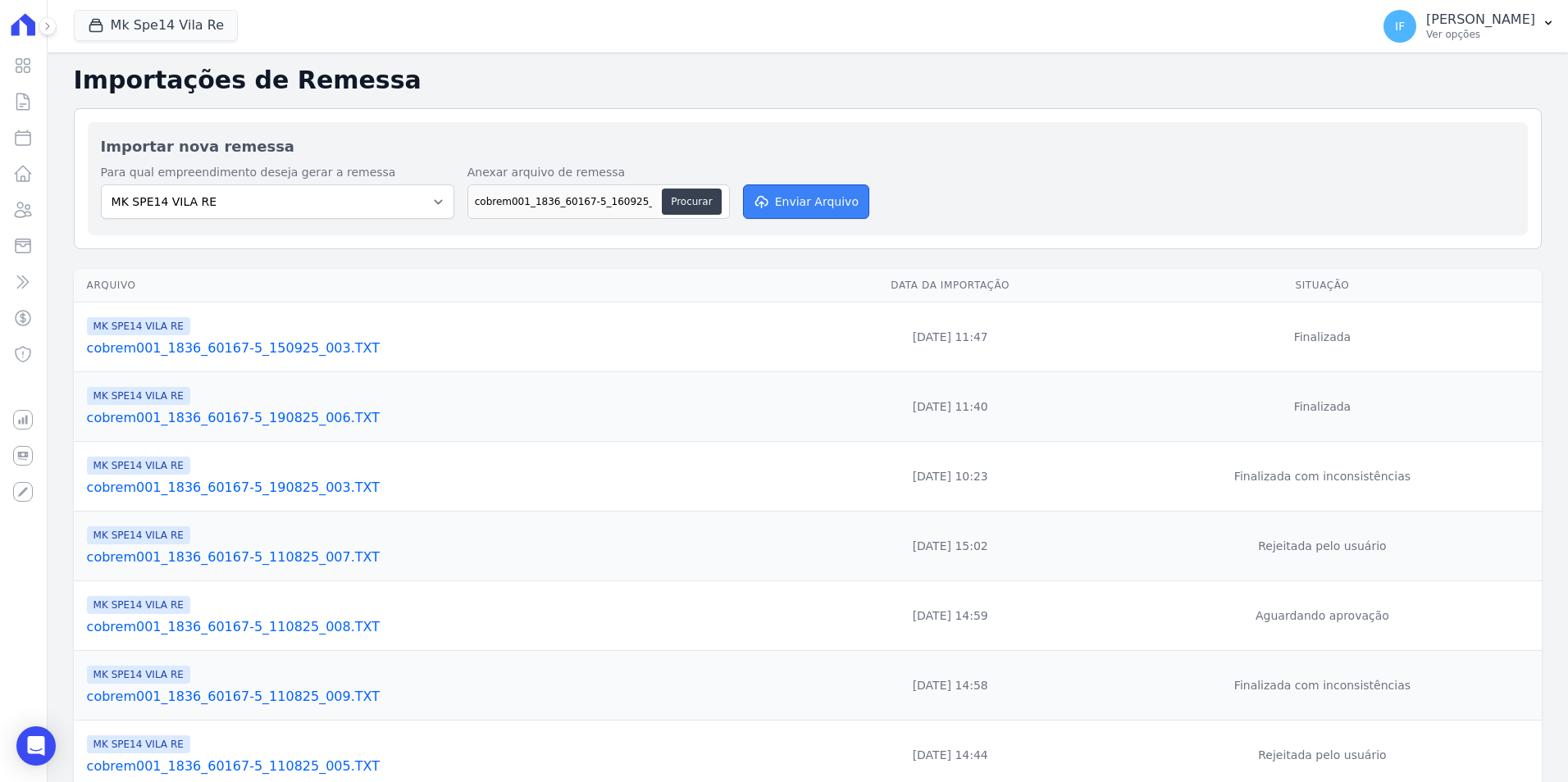
click at [791, 205] on button "Enviar Arquivo" at bounding box center [806, 202] width 126 height 35
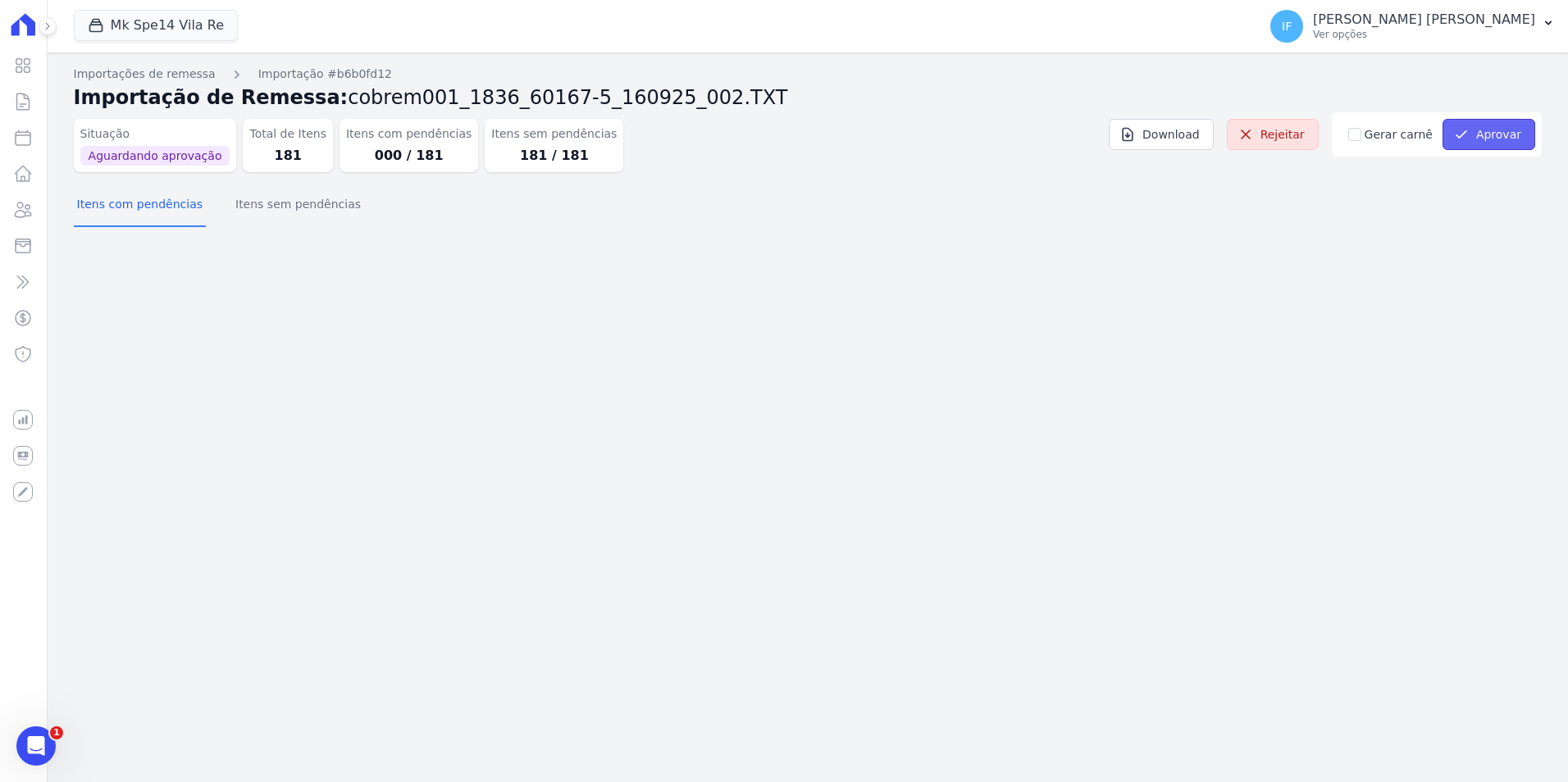
click at [1501, 137] on button "Aprovar" at bounding box center [1489, 134] width 92 height 31
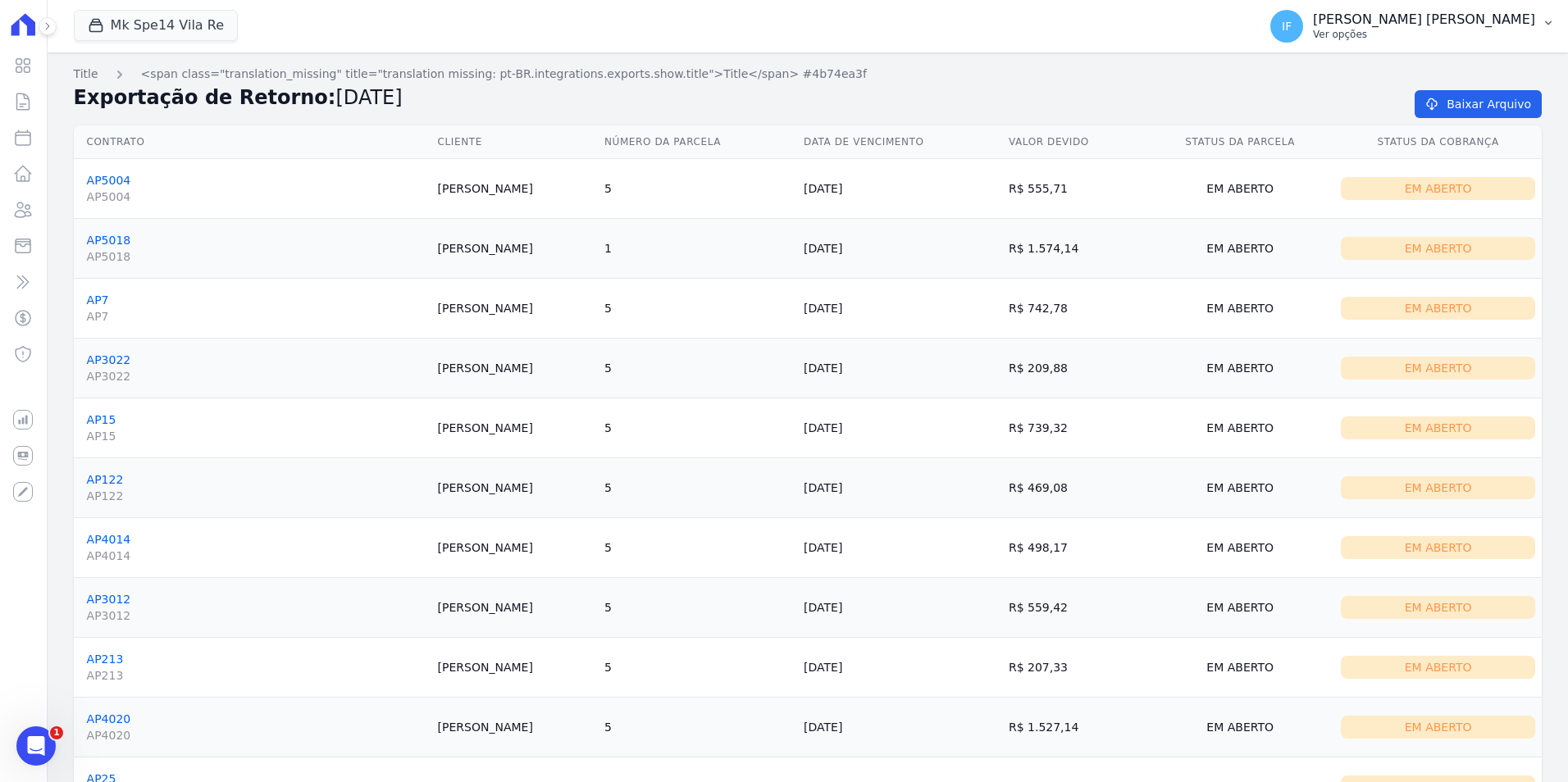
click at [1423, 28] on p "Ver opções" at bounding box center [1423, 34] width 222 height 13
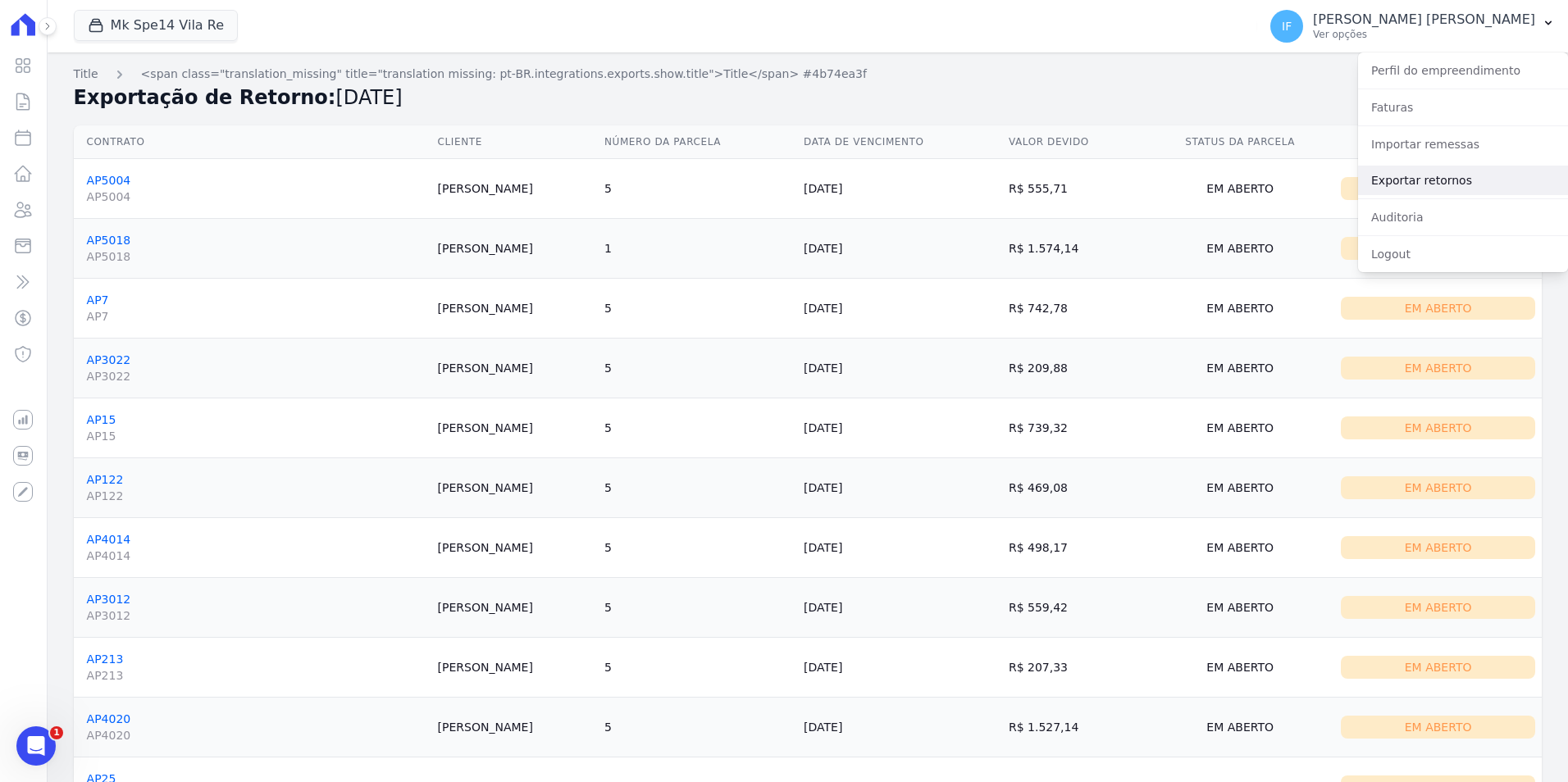
click at [1418, 179] on link "Exportar retornos" at bounding box center [1463, 180] width 210 height 30
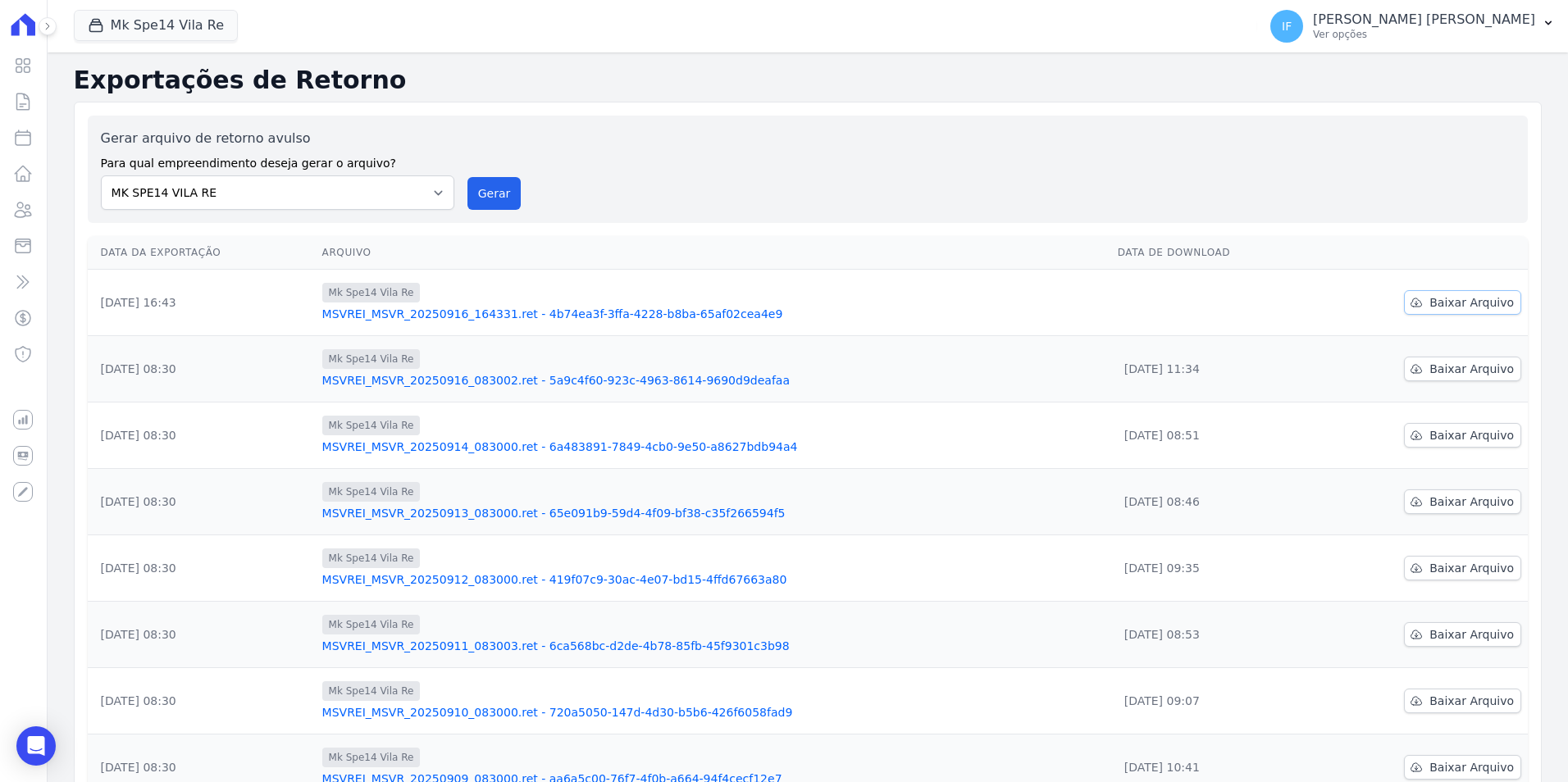
click at [1459, 297] on span "Baixar Arquivo" at bounding box center [1471, 302] width 84 height 17
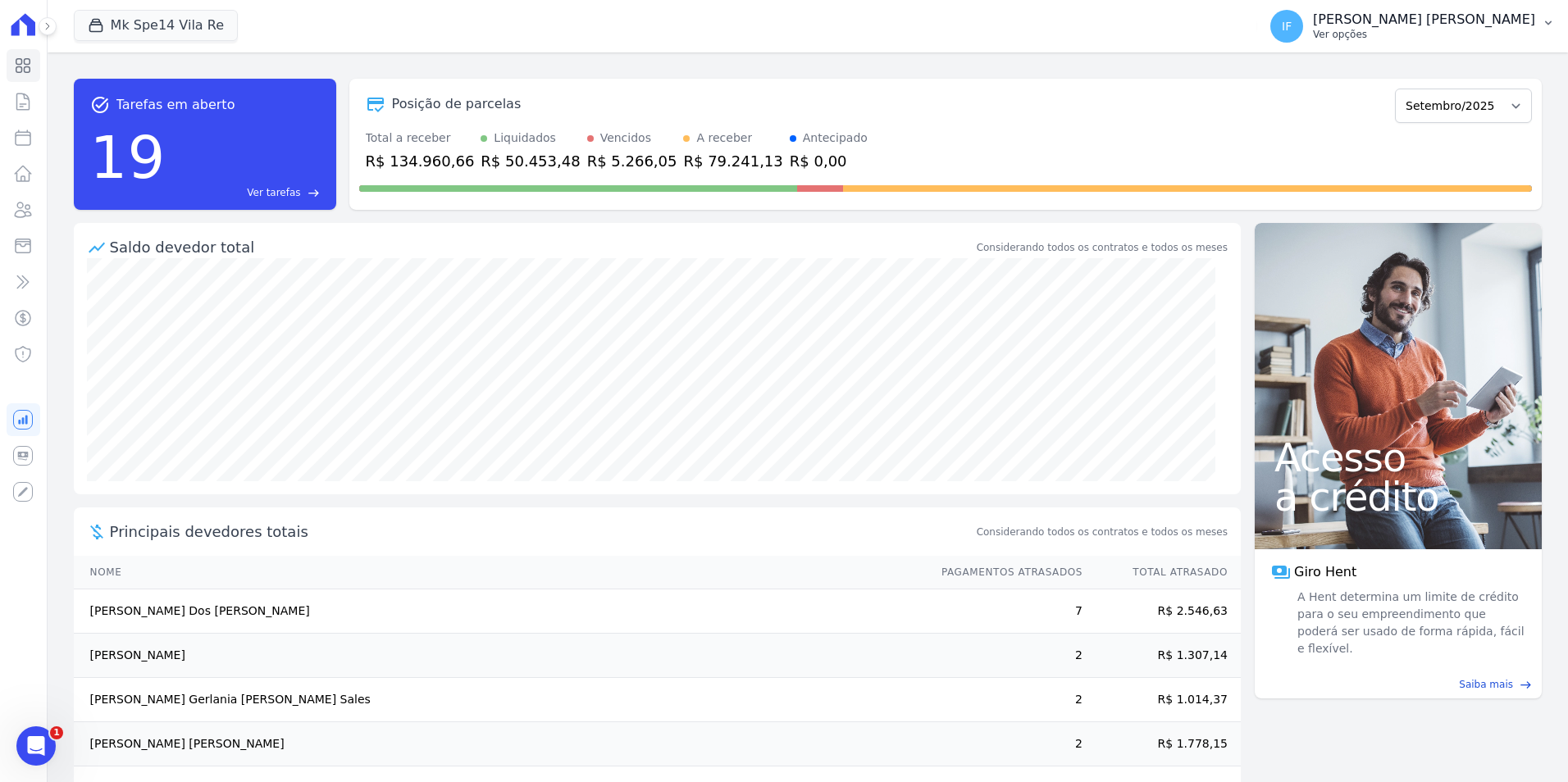
click at [1252, 32] on p "Ver opções" at bounding box center [1423, 34] width 222 height 13
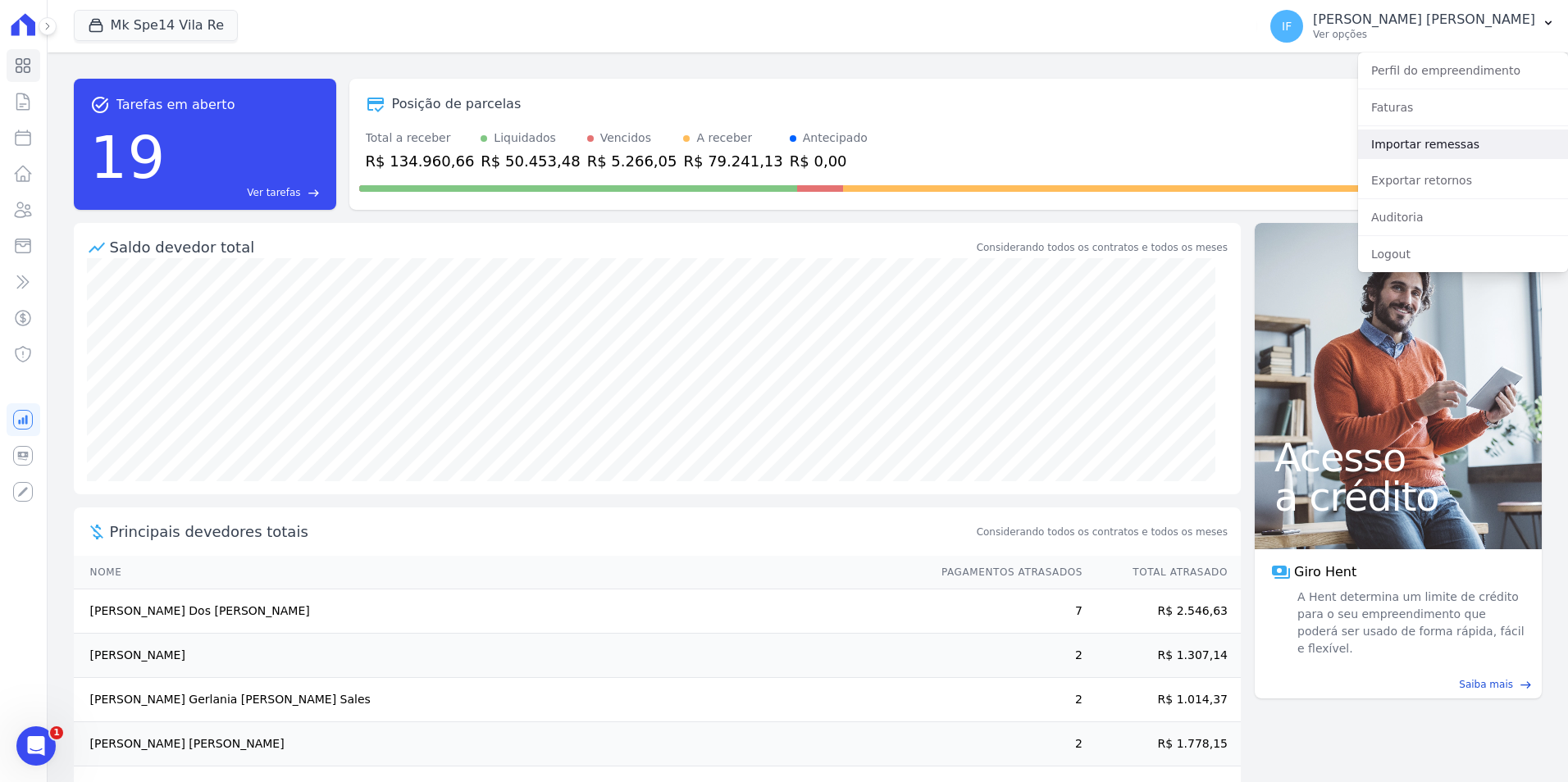
click at [1252, 153] on link "Importar remessas" at bounding box center [1463, 145] width 210 height 30
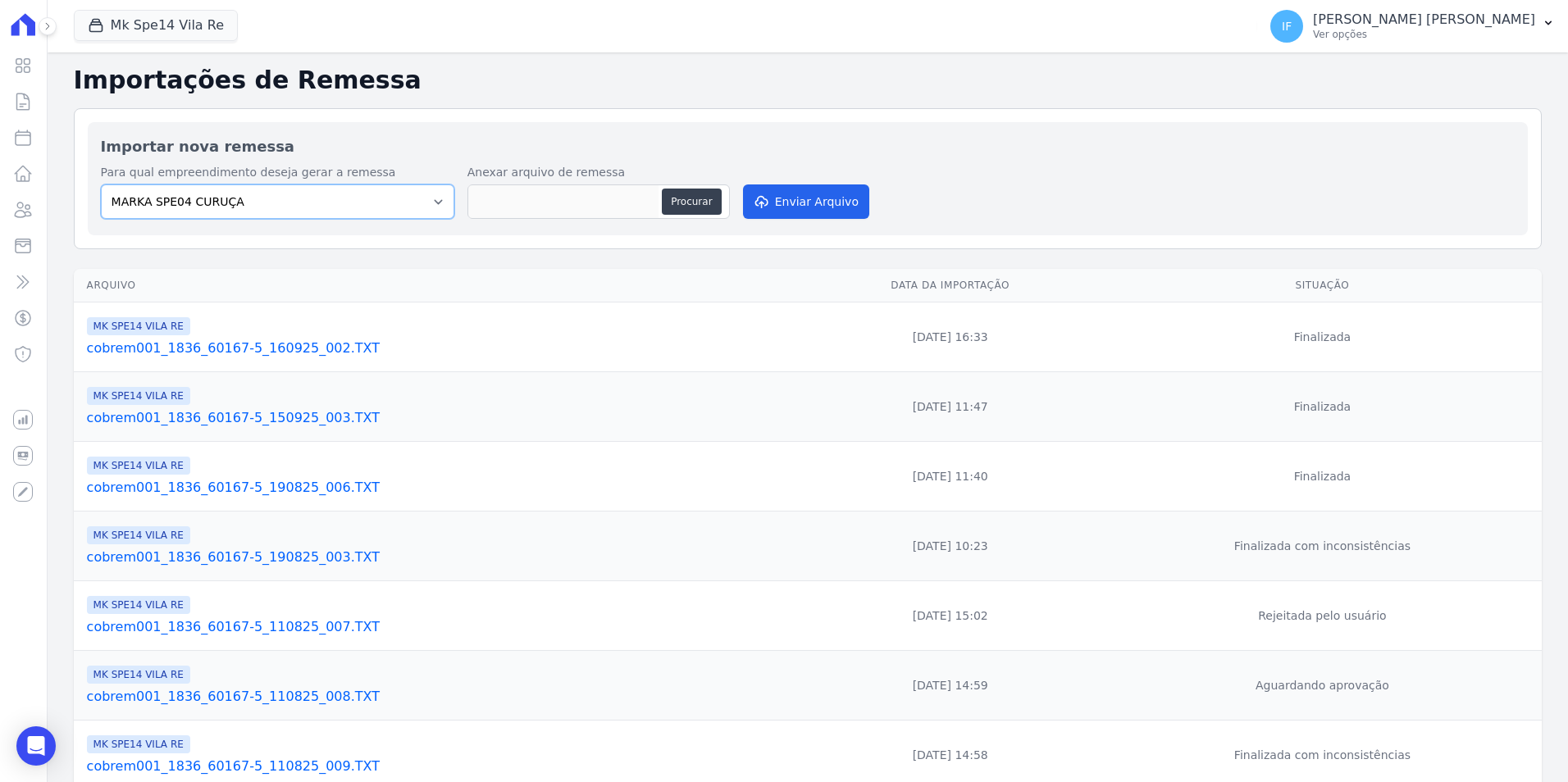
click at [396, 204] on select "MARKA SPE04 CURUÇA MARKA SPE06 EMPREENDIMENTOS E PARTICIPACOES LTDA MK SPE01 PE…" at bounding box center [278, 202] width 354 height 35
select select "faf7fecb-8fd7-4b35-8acd-3d6a38ea6f82"
click at [101, 185] on select "MARKA SPE04 CURUÇA MARKA SPE06 EMPREENDIMENTOS E PARTICIPACOES LTDA MK SPE01 PE…" at bounding box center [278, 202] width 354 height 35
click at [200, 33] on button "Mk Spe14 Vila Re" at bounding box center [156, 25] width 164 height 31
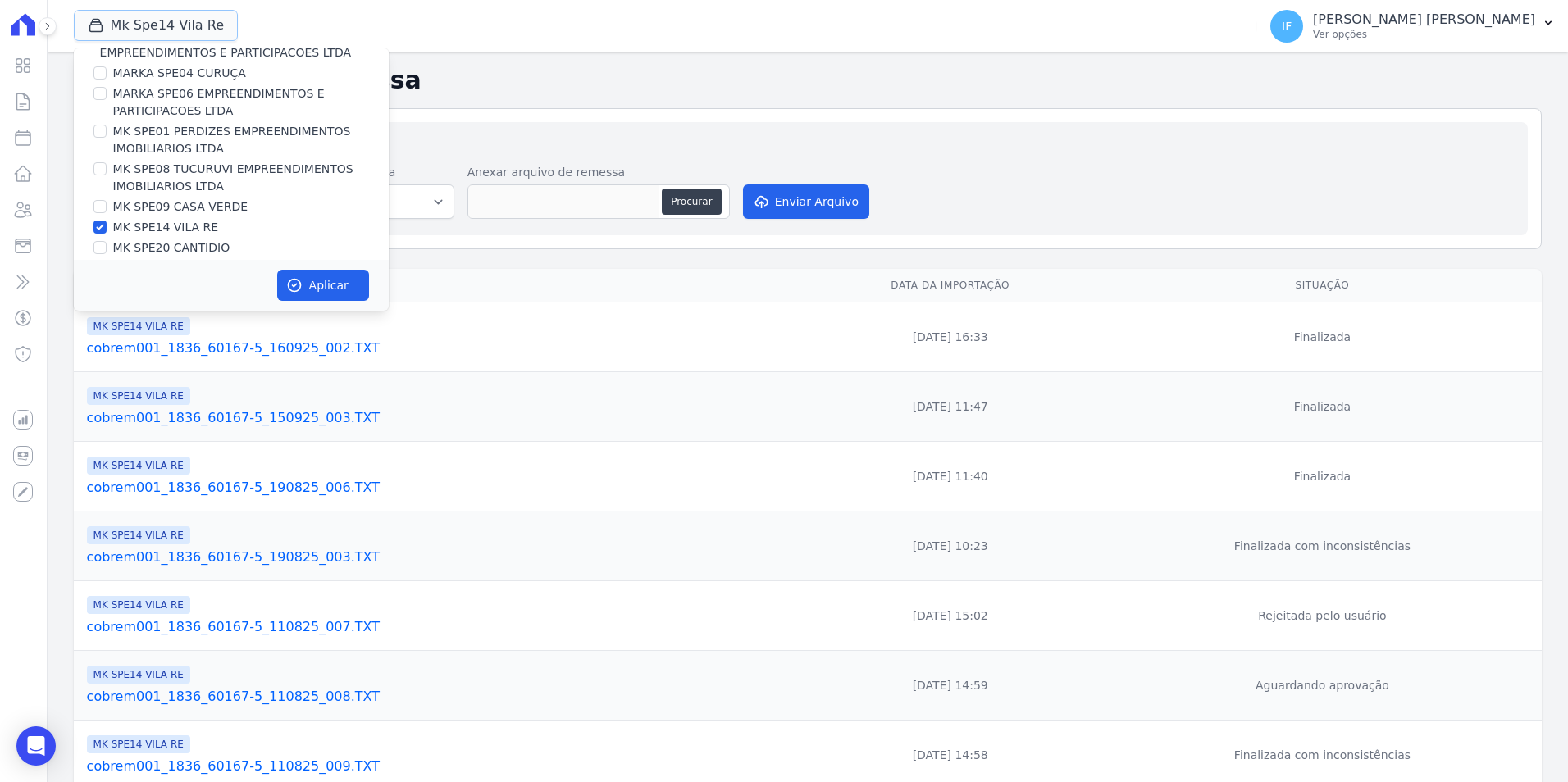
scroll to position [44, 0]
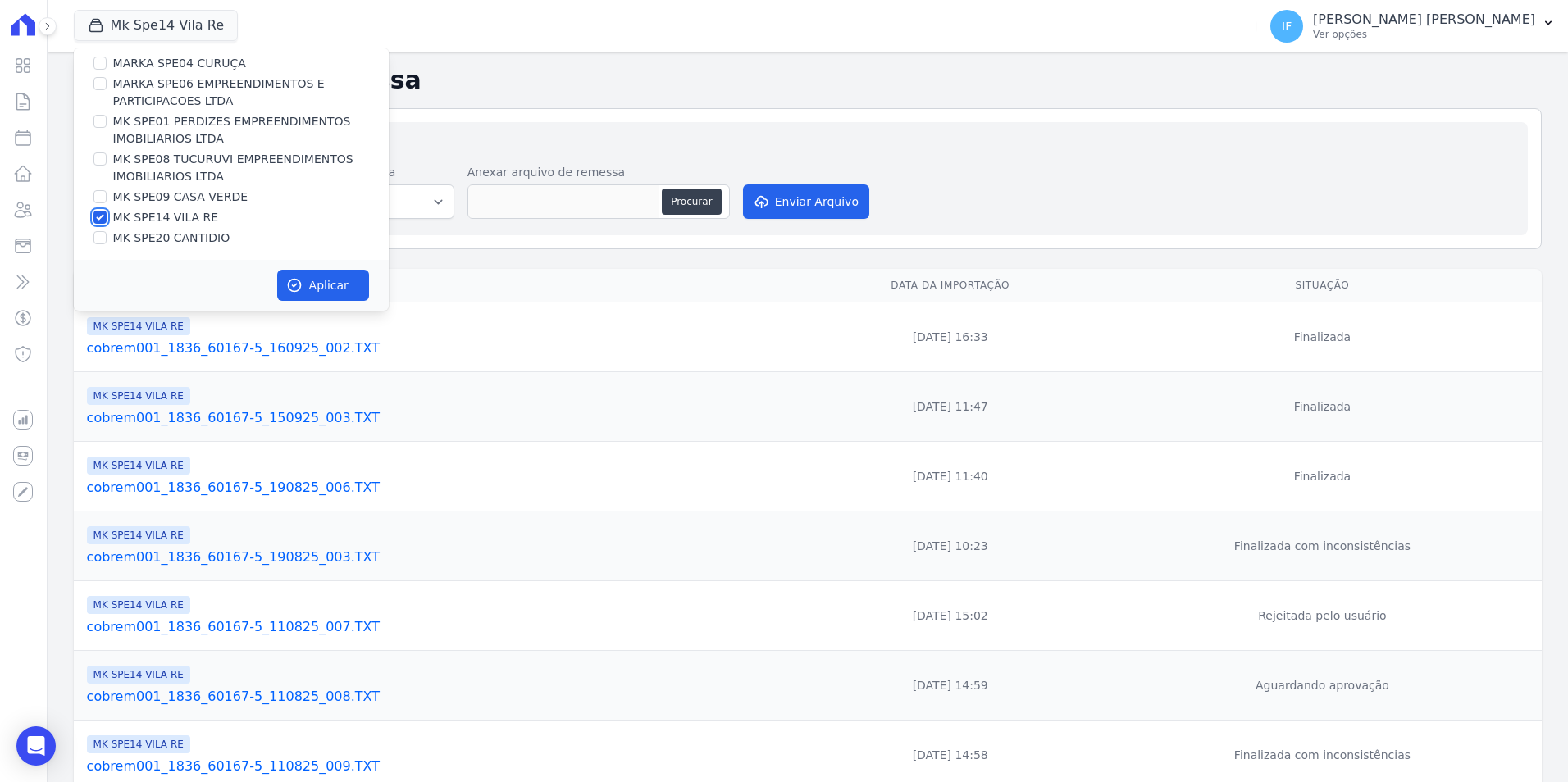
click at [102, 214] on input "MK SPE14 VILA RE" at bounding box center [99, 217] width 13 height 13
checkbox input "false"
click at [106, 194] on div "MK SPE09 CASA VERDE" at bounding box center [231, 198] width 314 height 17
click at [95, 192] on input "MK SPE09 CASA VERDE" at bounding box center [99, 196] width 13 height 13
checkbox input "true"
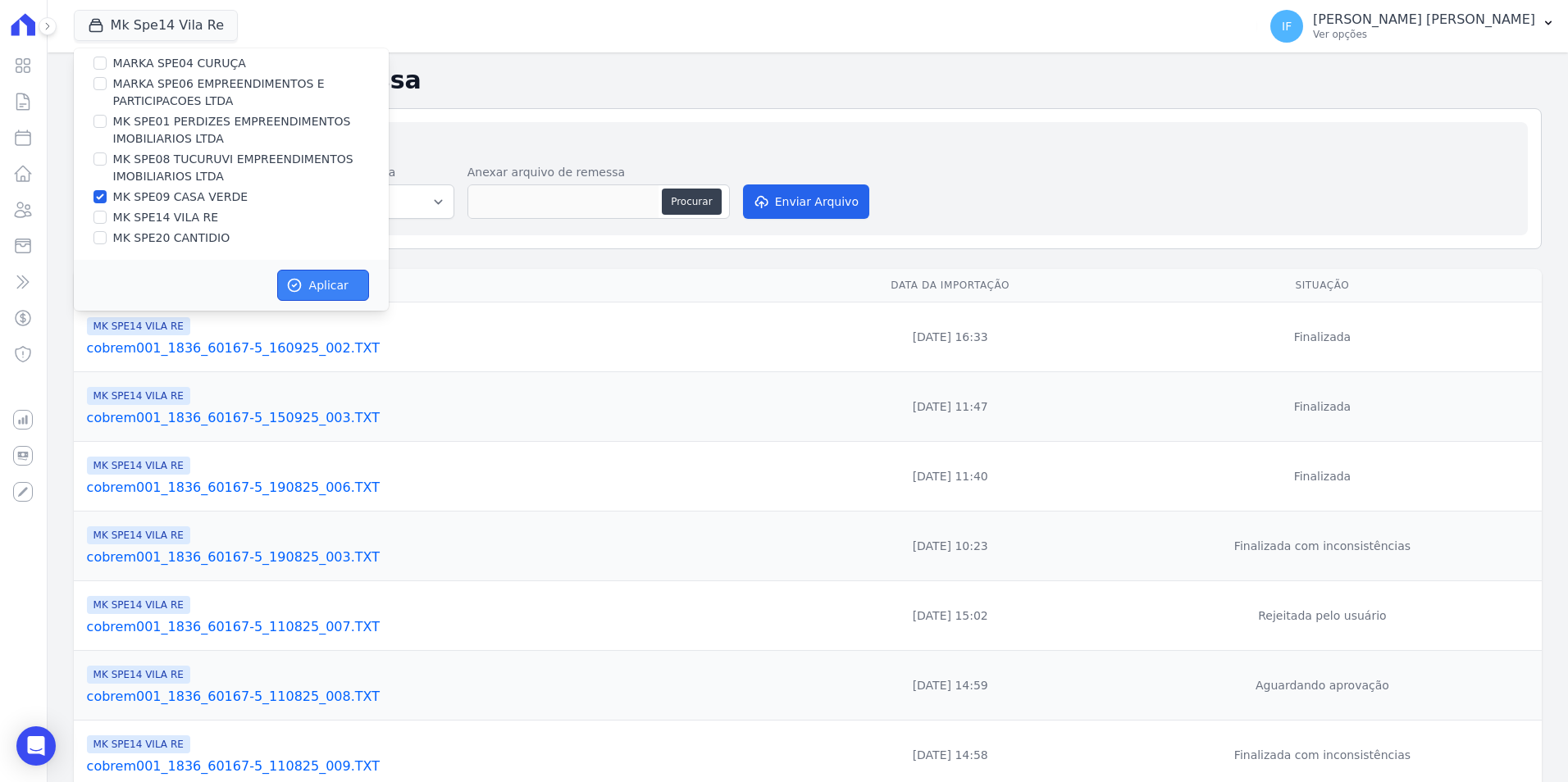
click at [327, 287] on button "Aplicar" at bounding box center [322, 286] width 91 height 31
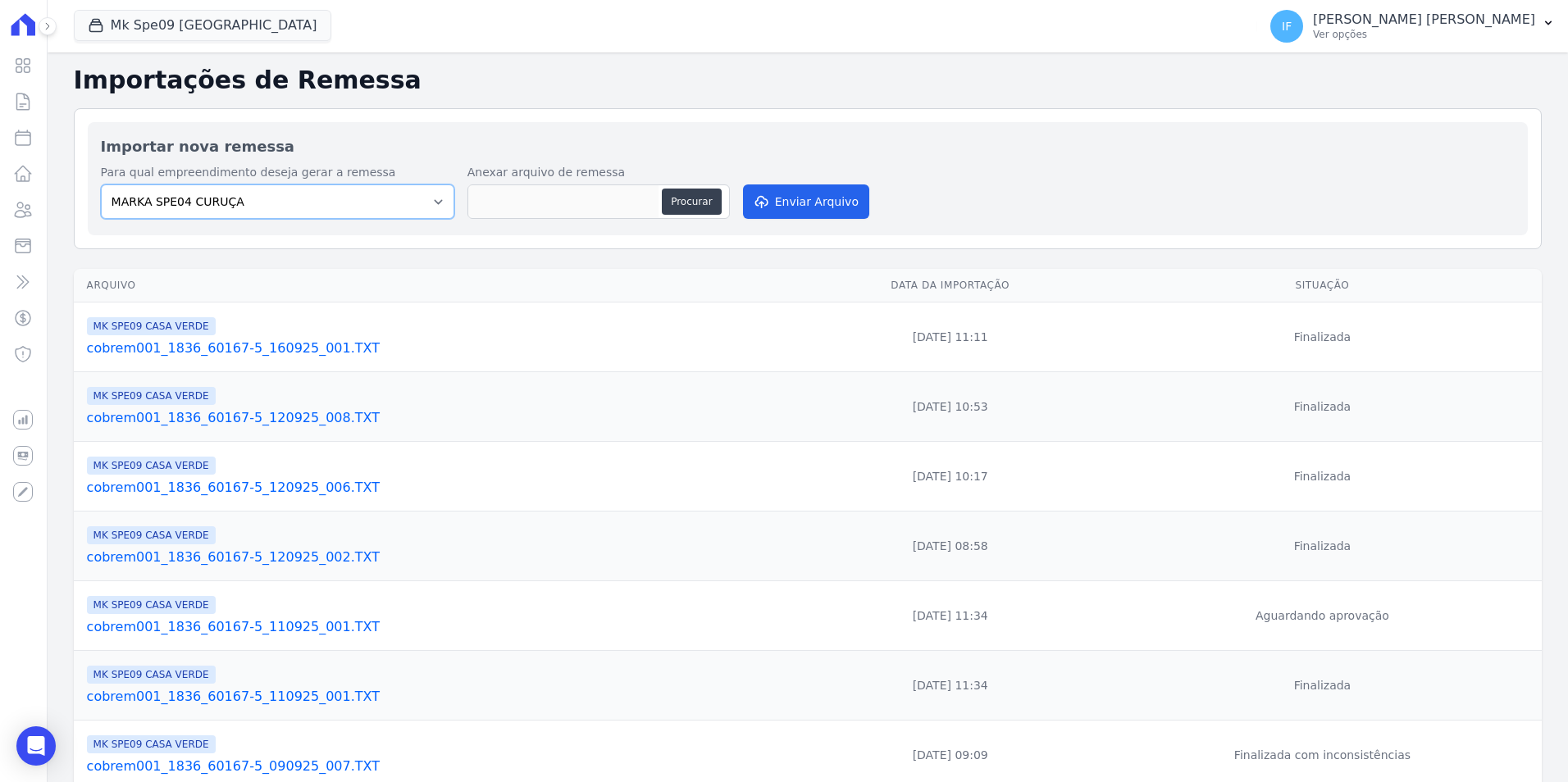
click at [418, 199] on select "MARKA SPE04 CURUÇA MARKA SPE06 EMPREENDIMENTOS E PARTICIPACOES LTDA MK SPE01 PE…" at bounding box center [278, 202] width 354 height 35
select select "faf7fecb-8fd7-4b35-8acd-3d6a38ea6f82"
click at [101, 185] on select "MARKA SPE04 CURUÇA MARKA SPE06 EMPREENDIMENTOS E PARTICIPACOES LTDA MK SPE01 PE…" at bounding box center [278, 202] width 354 height 35
click at [700, 207] on button "Procurar" at bounding box center [692, 202] width 59 height 26
type input "cobrem001_1836_60167-5_160925_003.TXT"
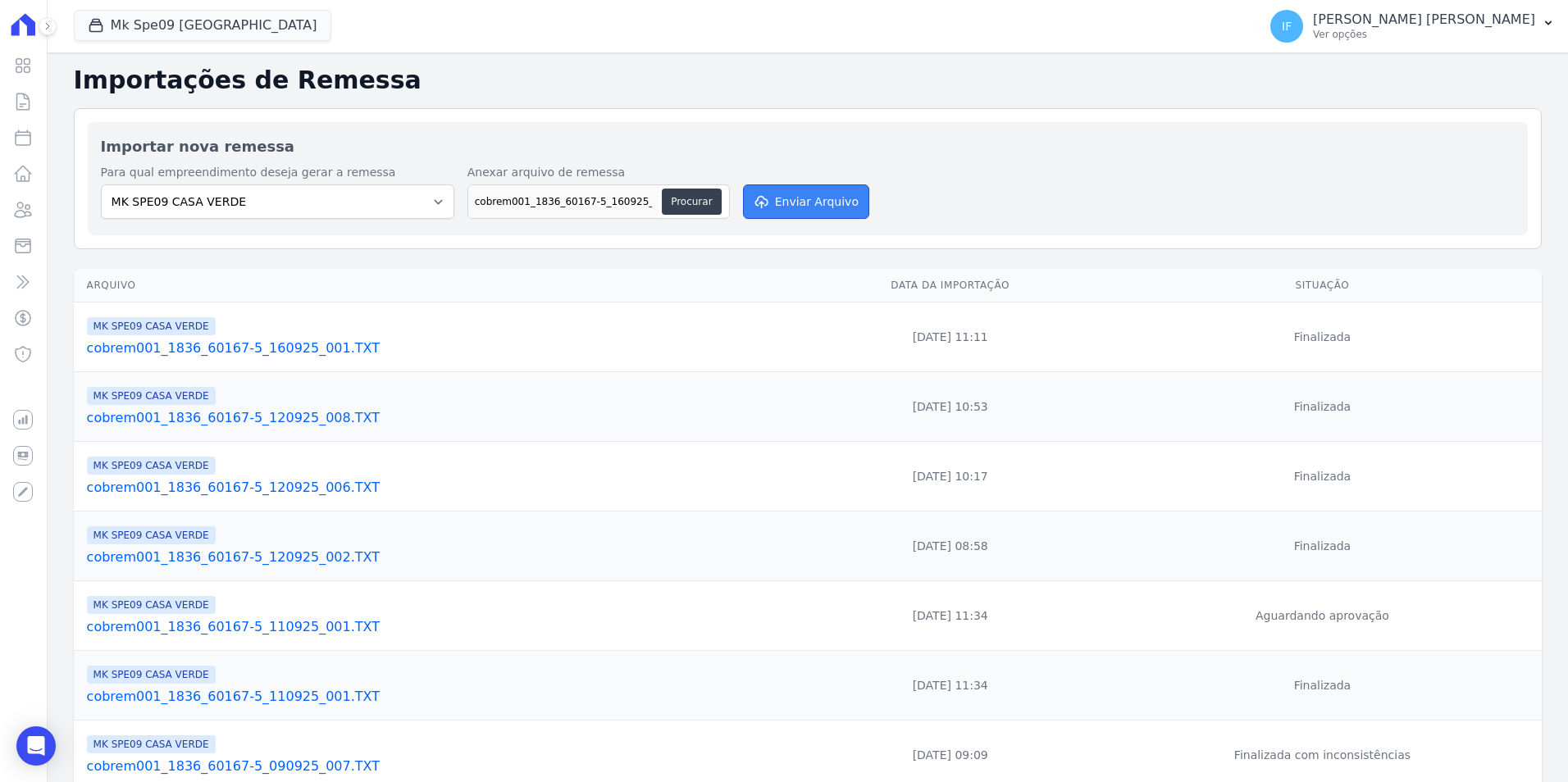
click at [787, 199] on button "Enviar Arquivo" at bounding box center [806, 202] width 126 height 35
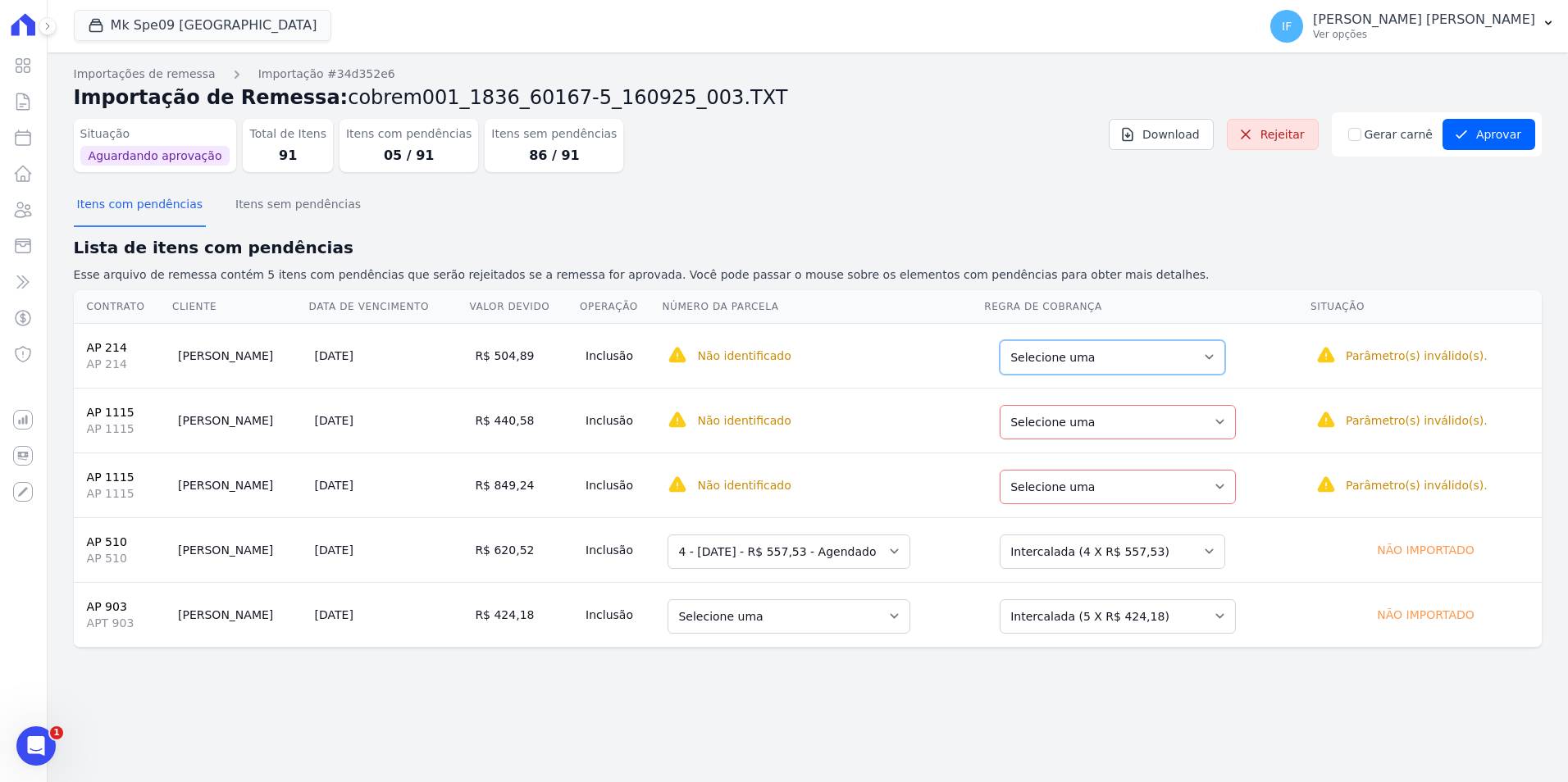
click at [1062, 364] on select "Selecione uma Nova Parcela Avulsa Parcela Avulsa Existente Parcela Normal (1 X …" at bounding box center [1112, 358] width 226 height 35
click at [1111, 361] on select "Selecione uma Nova Parcela Avulsa Parcela Avulsa Existente Parcela Normal (1 X …" at bounding box center [1112, 358] width 226 height 35
click at [1070, 422] on select "Selecione uma Nova Parcela Avulsa Parcela Avulsa Existente Parcela Normal (1 X …" at bounding box center [1118, 422] width 236 height 35
click at [1078, 360] on select "Selecione uma Nova Parcela Avulsa Parcela Avulsa Existente Parcela Normal (1 X …" at bounding box center [1112, 358] width 226 height 35
click at [755, 356] on select "Selecione uma" at bounding box center [732, 358] width 130 height 35
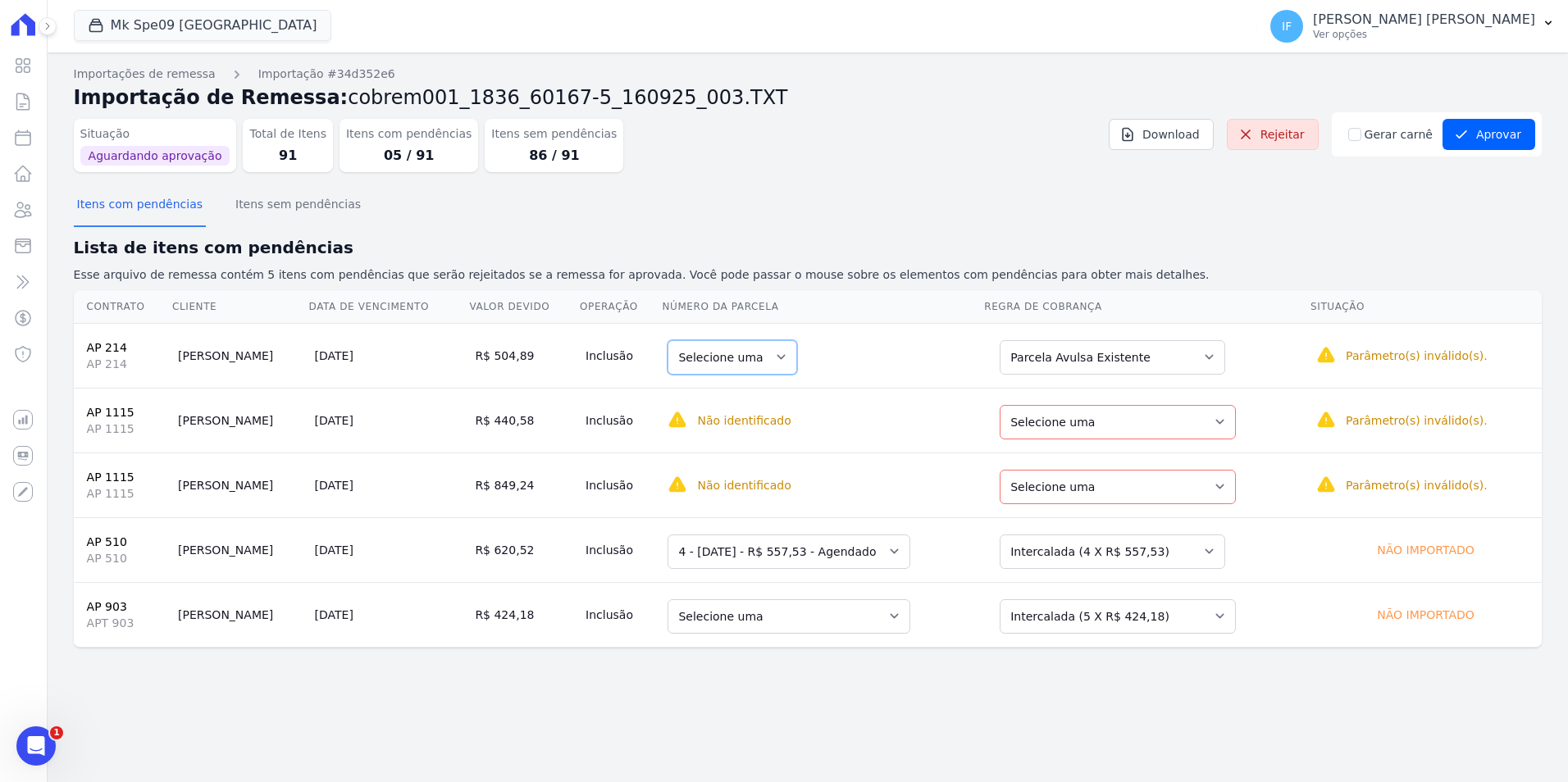
click at [761, 354] on select "Selecione uma" at bounding box center [732, 358] width 130 height 35
click at [761, 360] on select "Selecione uma" at bounding box center [732, 358] width 130 height 35
click at [759, 359] on select "Selecione uma" at bounding box center [732, 358] width 130 height 35
click at [706, 362] on select "Selecione uma" at bounding box center [732, 358] width 130 height 35
click at [706, 361] on select "Selecione uma" at bounding box center [732, 358] width 130 height 35
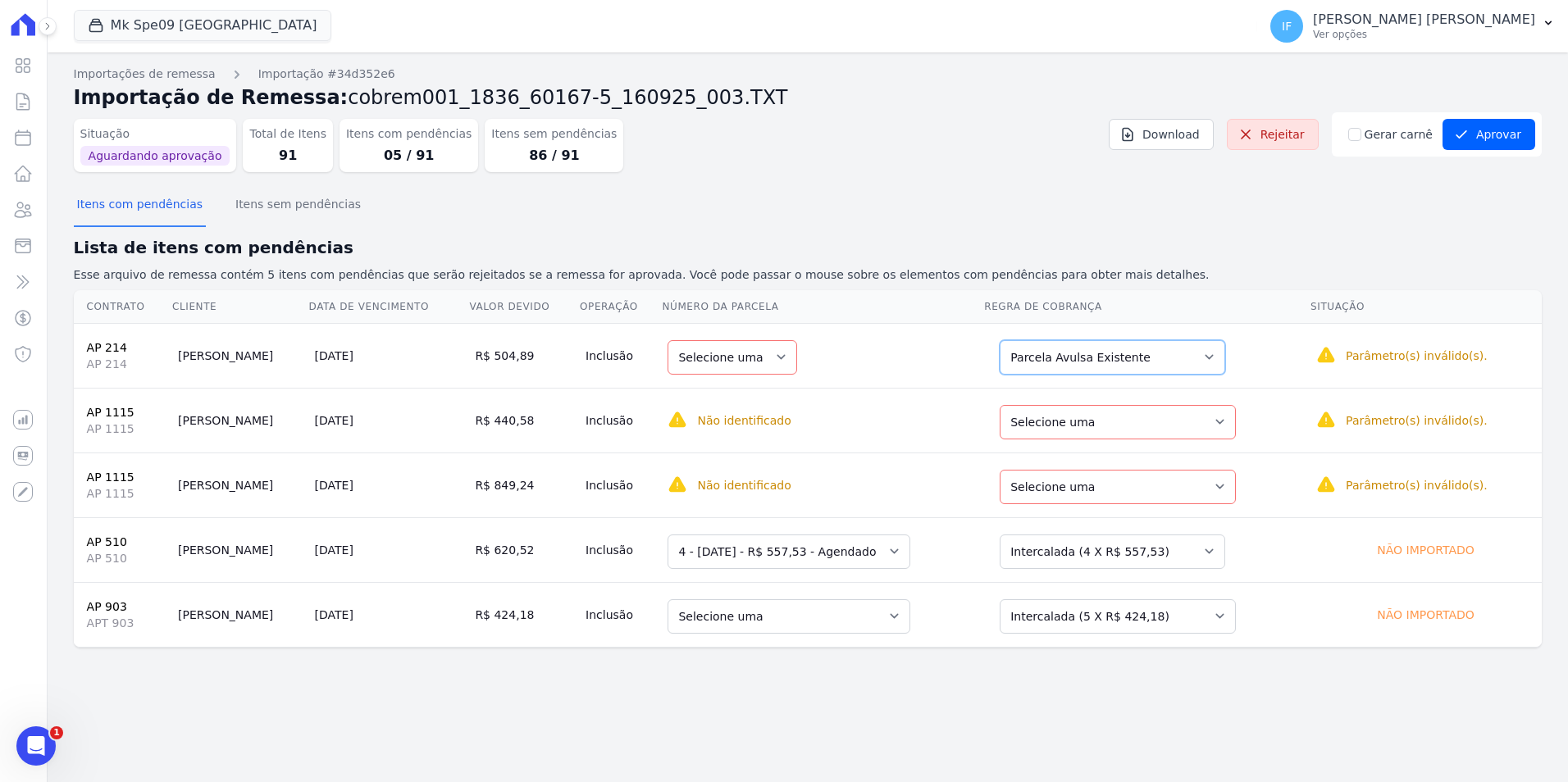
click at [1085, 362] on select "Selecione uma Nova Parcela Avulsa Parcela Avulsa Existente Parcela Normal (1 X …" at bounding box center [1112, 358] width 226 height 35
click at [1020, 340] on select "Selecione uma Nova Parcela Avulsa Parcela Avulsa Existente Parcela Normal (1 X …" at bounding box center [1112, 358] width 226 height 35
click at [754, 359] on select "Selecione uma" at bounding box center [732, 358] width 130 height 35
click at [754, 356] on select "Selecione uma" at bounding box center [732, 358] width 130 height 35
click at [754, 353] on select "Selecione uma" at bounding box center [732, 358] width 130 height 35
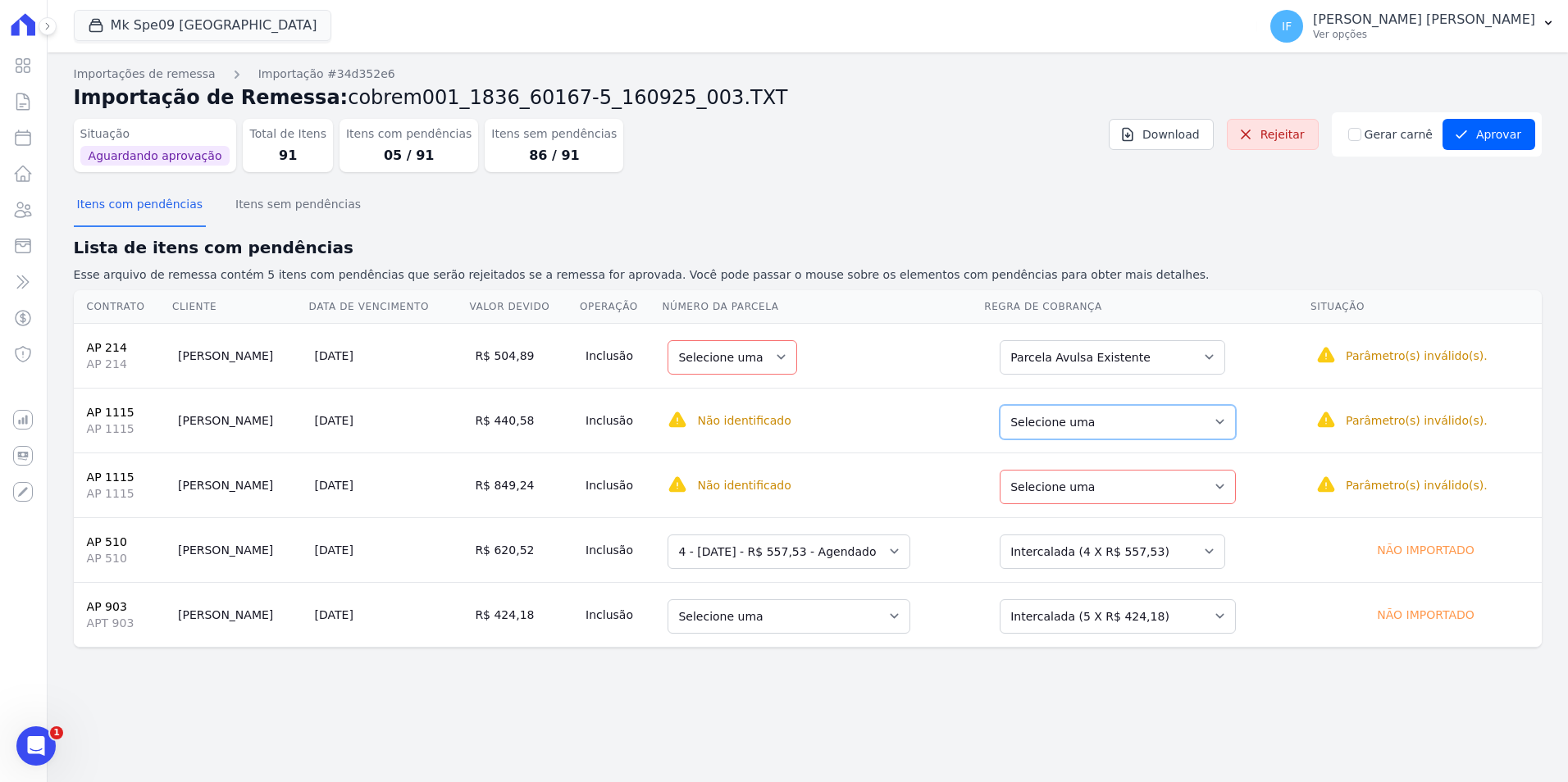
click at [1045, 428] on select "Selecione uma Nova Parcela Avulsa Parcela Avulsa Existente Parcela Normal (1 X …" at bounding box center [1118, 422] width 236 height 35
click at [758, 421] on select "Selecione uma" at bounding box center [732, 422] width 130 height 35
click at [1071, 484] on select "Selecione uma Nova Parcela Avulsa Parcela Avulsa Existente Parcela Normal (1 X …" at bounding box center [1118, 487] width 236 height 35
click at [1112, 523] on td "Selecione uma Nova Parcela Avulsa Parcela Avulsa Existente Parcela Normal (1 X …" at bounding box center [1146, 549] width 327 height 64
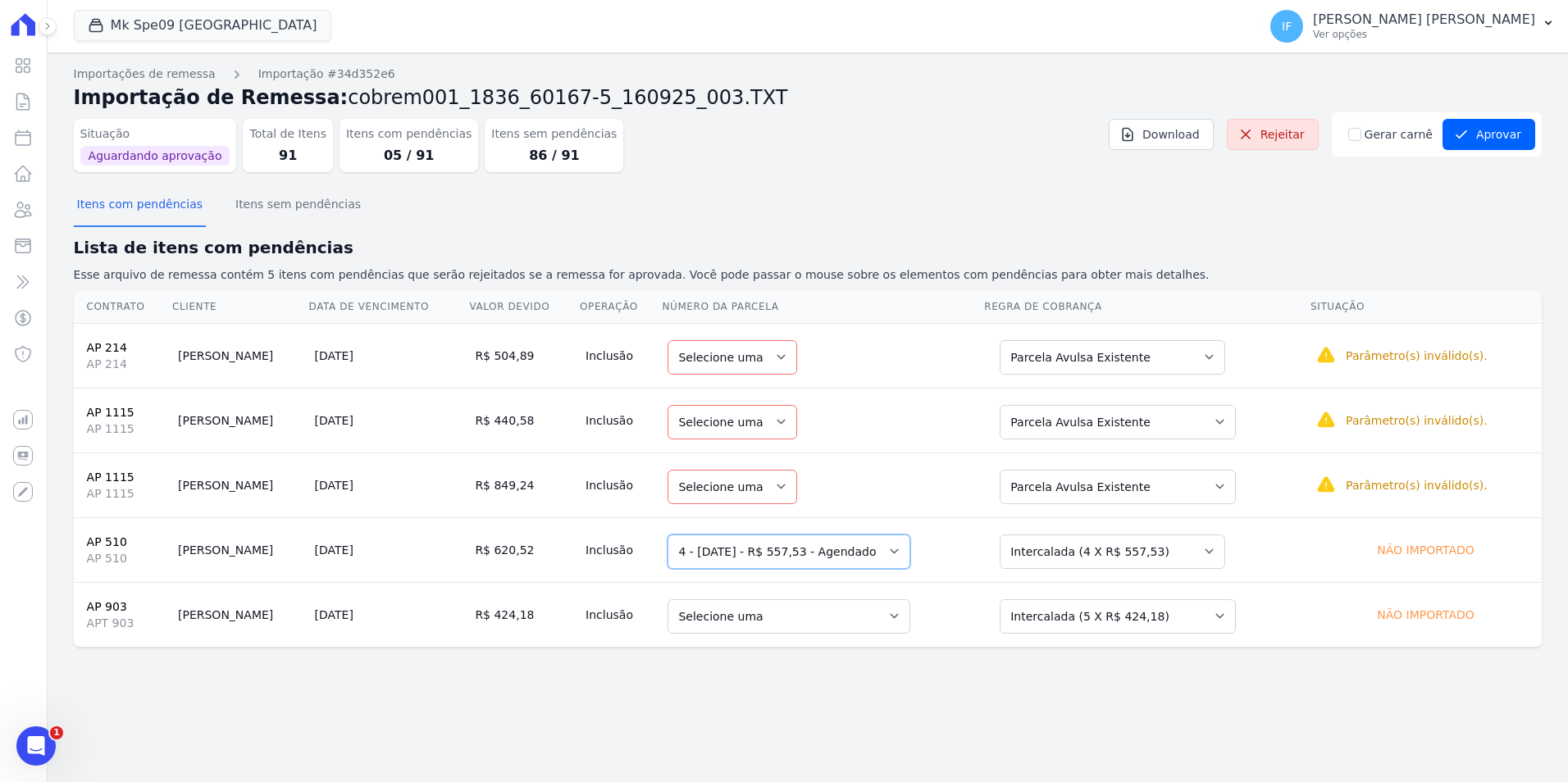
click at [878, 556] on select "Selecione uma 1 - [DATE] - R$ 547,67 - Agendado 4 - [DATE] - R$ 557,53 - Agenda…" at bounding box center [788, 552] width 243 height 35
click at [915, 482] on td "Selecione uma" at bounding box center [822, 485] width 322 height 64
click at [750, 357] on select "Selecione uma" at bounding box center [732, 358] width 130 height 35
click at [755, 428] on select "Selecione uma" at bounding box center [732, 422] width 130 height 35
click at [754, 467] on td "Selecione uma" at bounding box center [822, 485] width 322 height 64
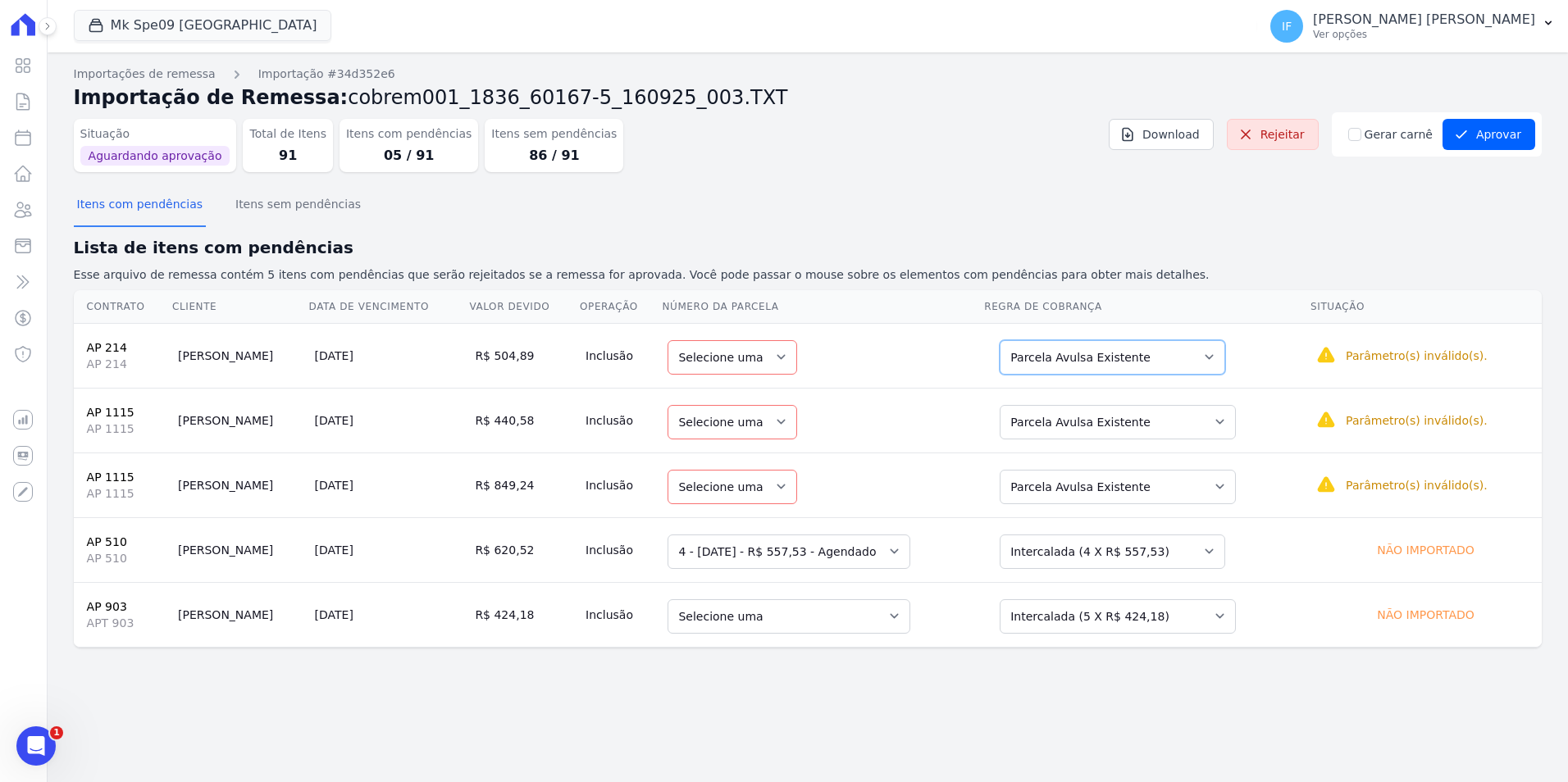
click at [1096, 363] on select "Selecione uma Nova Parcela Avulsa Parcela Avulsa Existente Parcela Normal (1 X …" at bounding box center [1112, 358] width 226 height 35
click at [859, 370] on td "Selecione uma" at bounding box center [822, 355] width 322 height 64
click at [1486, 138] on button "Aprovar" at bounding box center [1489, 134] width 92 height 31
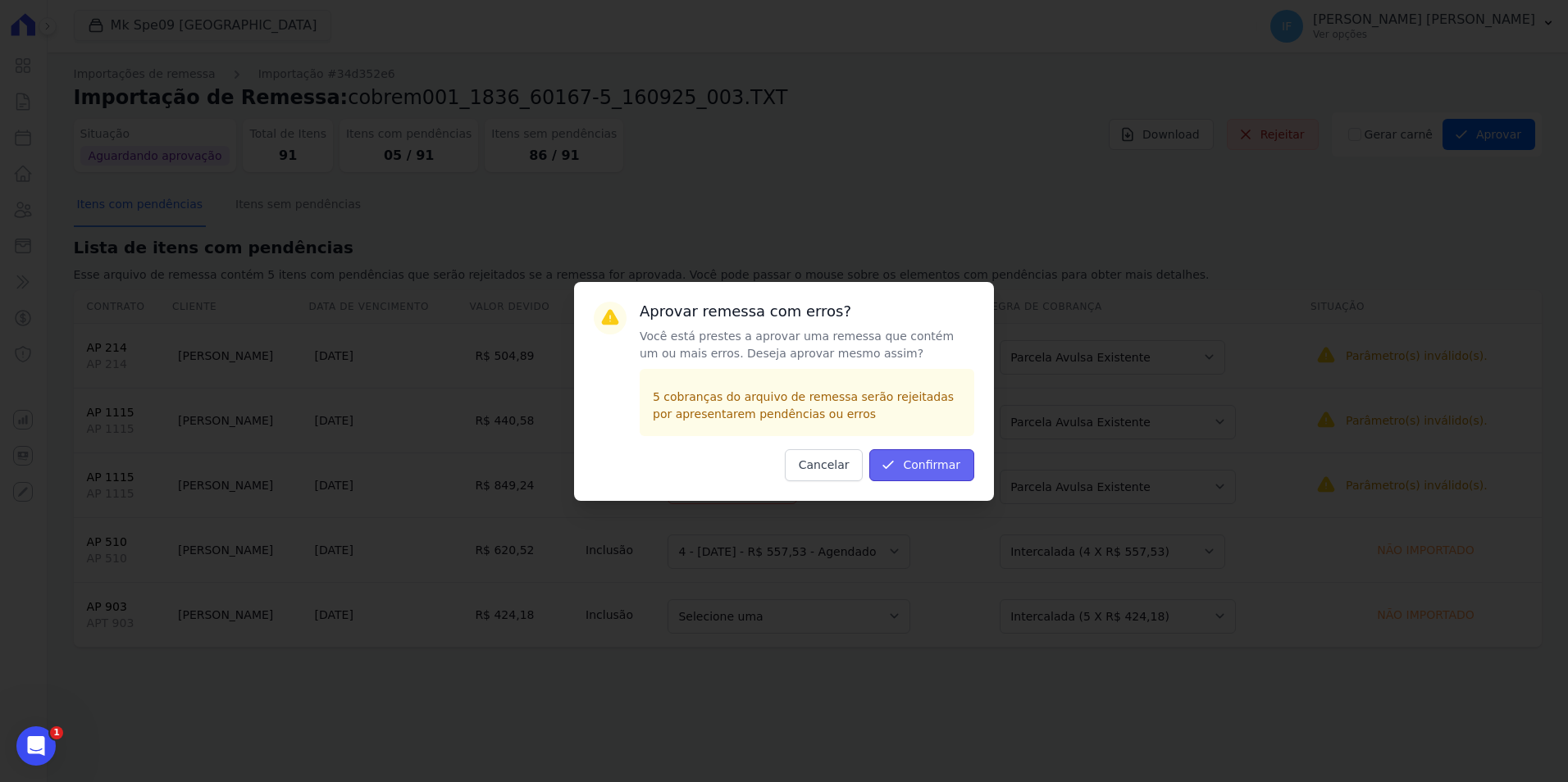
click at [923, 467] on button "Confirmar" at bounding box center [922, 465] width 105 height 32
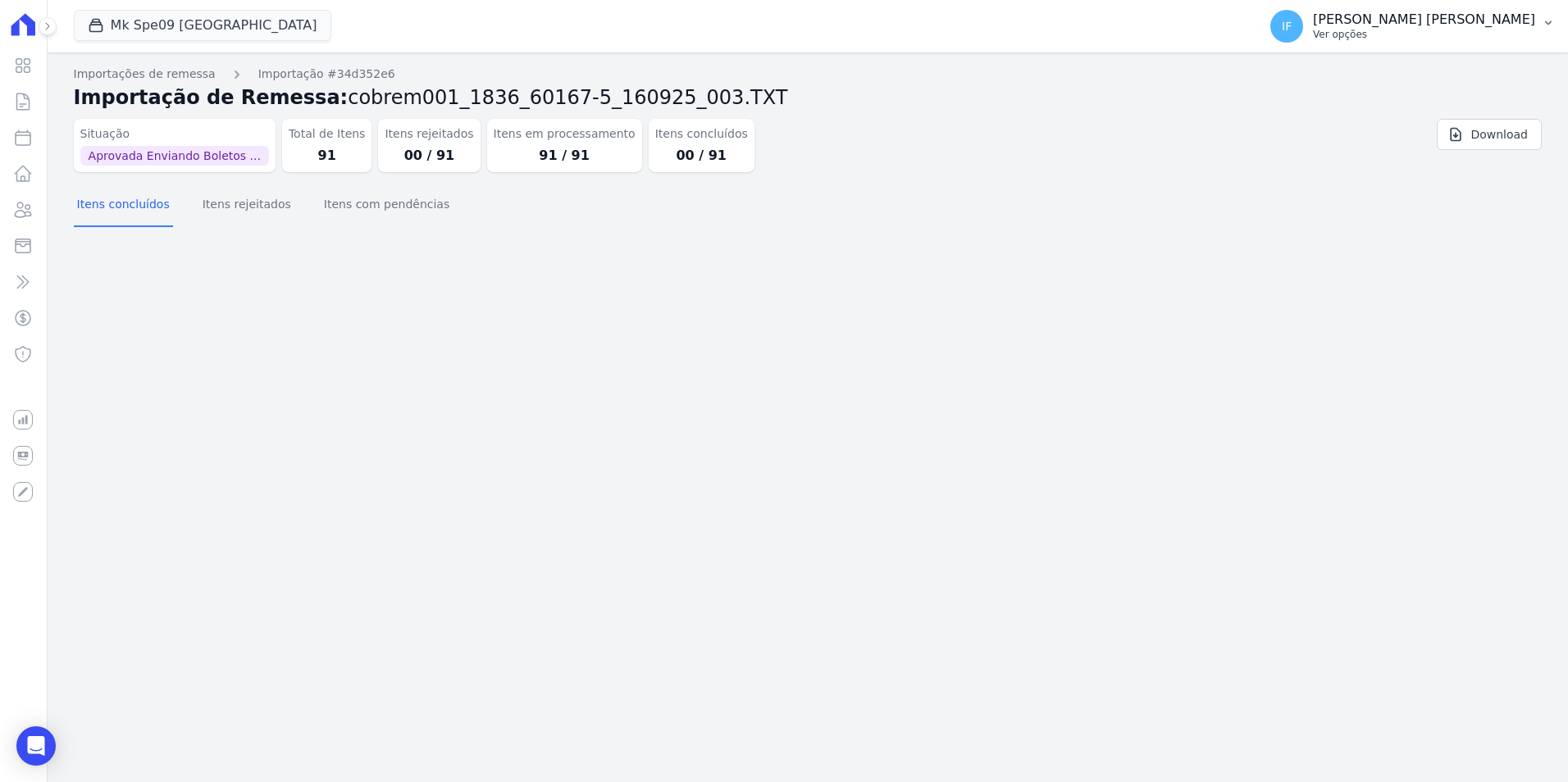
click at [1441, 28] on p "Ver opções" at bounding box center [1423, 34] width 222 height 13
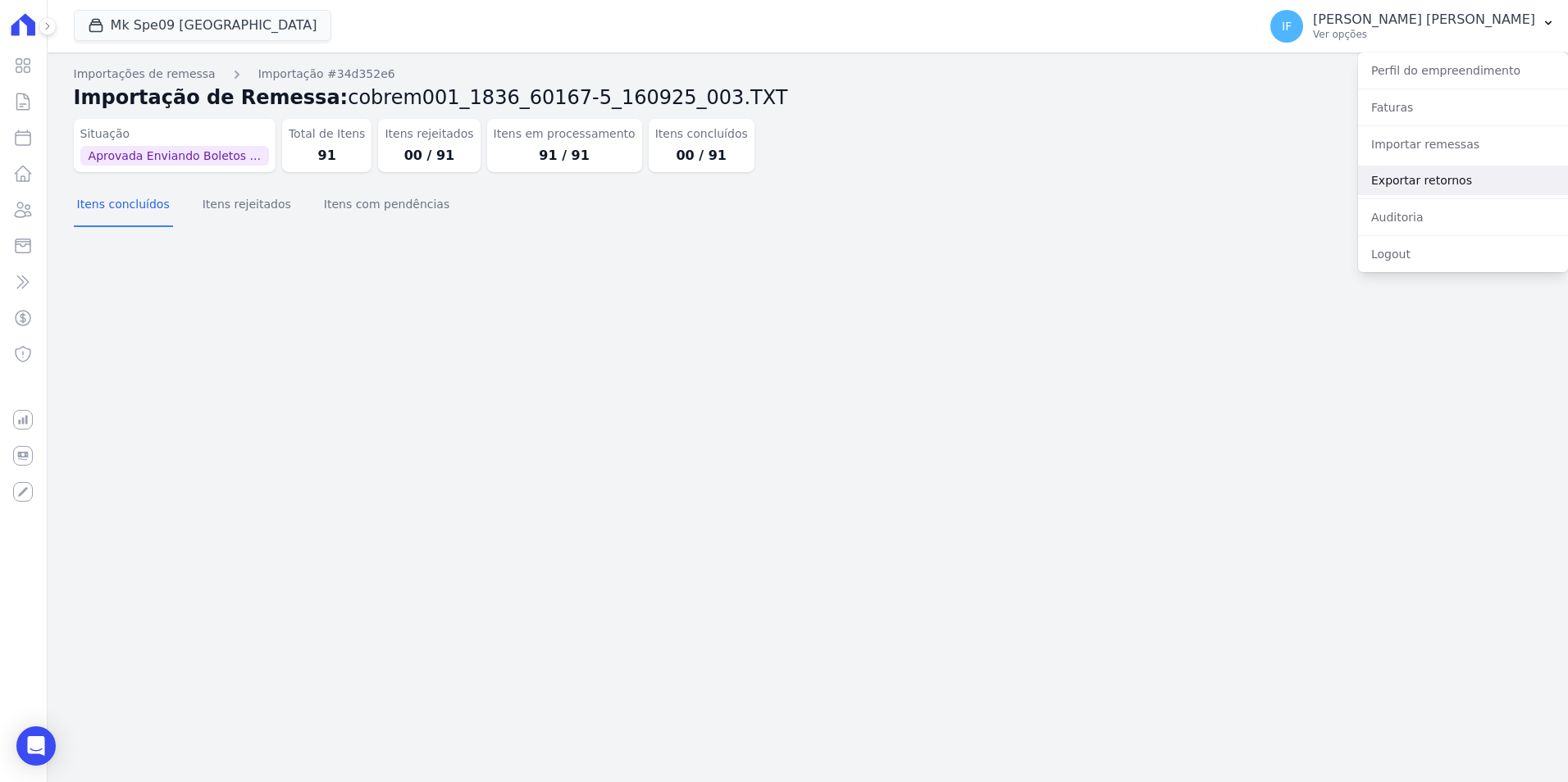
click at [1418, 181] on link "Exportar retornos" at bounding box center [1463, 180] width 210 height 30
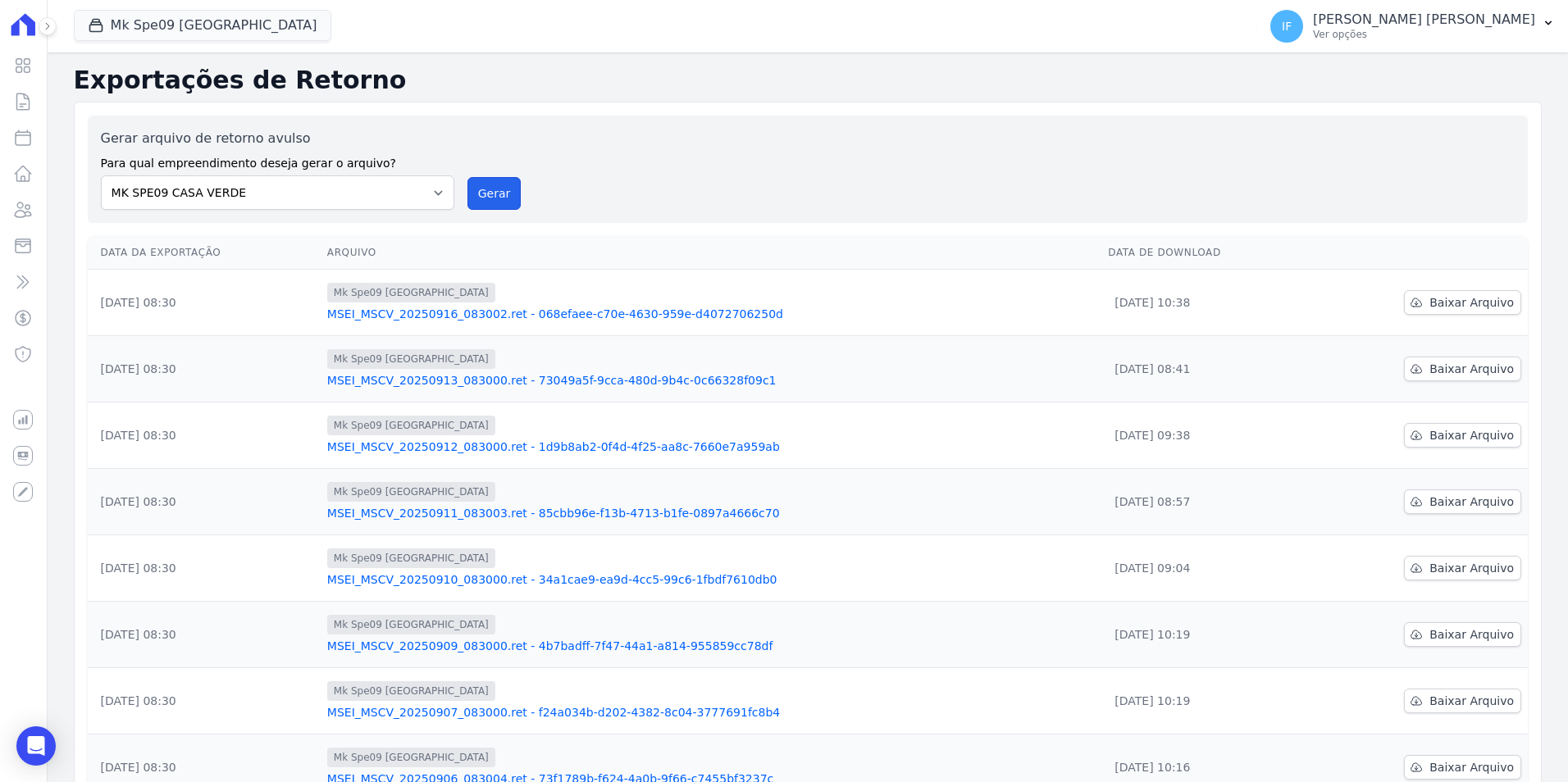
drag, startPoint x: 492, startPoint y: 190, endPoint x: 851, endPoint y: 133, distance: 363.5
click at [494, 191] on button "Gerar" at bounding box center [495, 193] width 54 height 33
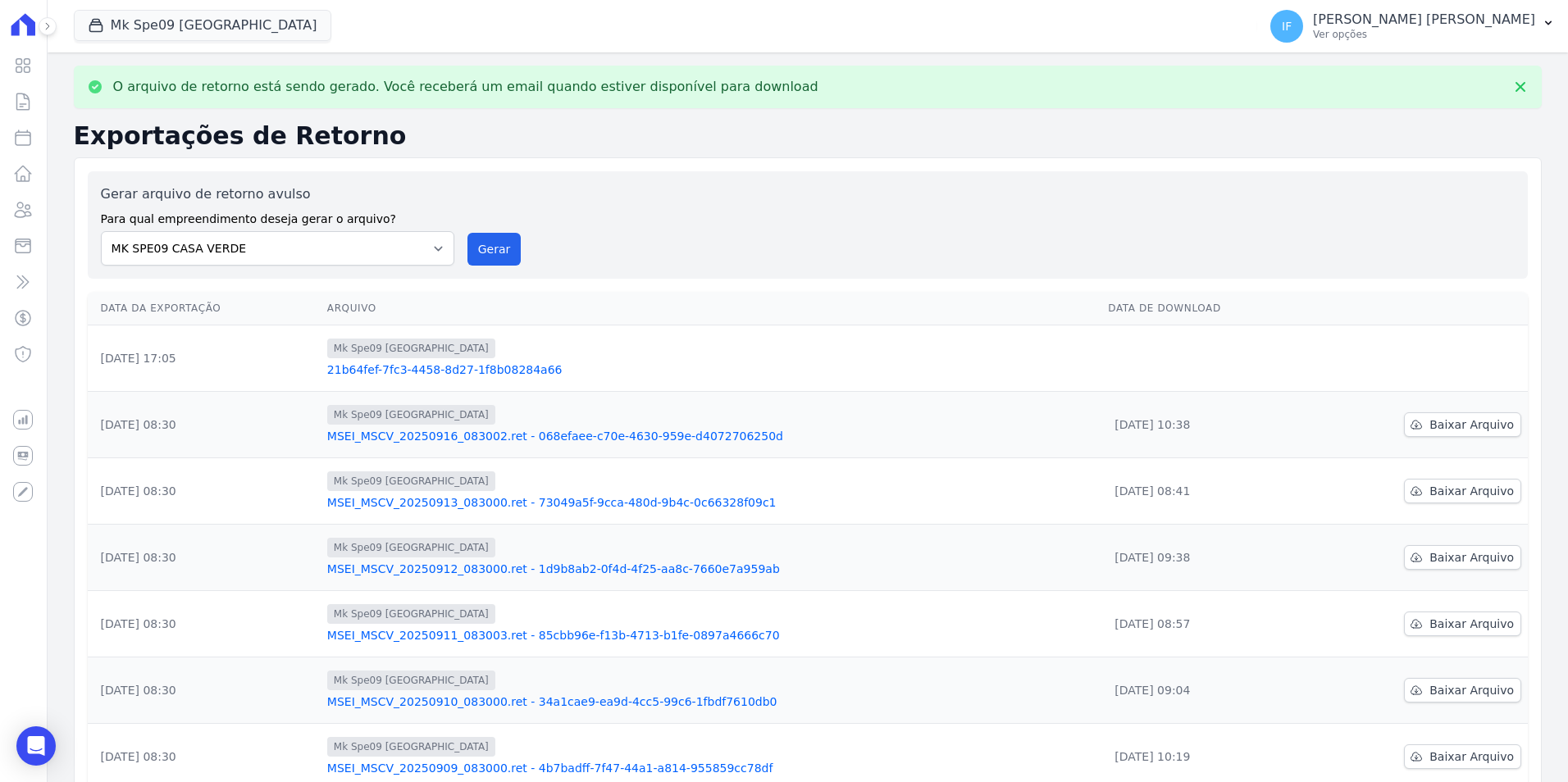
click at [412, 349] on span "Mk Spe09 [GEOGRAPHIC_DATA]" at bounding box center [411, 348] width 168 height 20
click at [399, 372] on link "21b64fef-7fc3-4458-8d27-1f8b08284a66" at bounding box center [711, 369] width 767 height 17
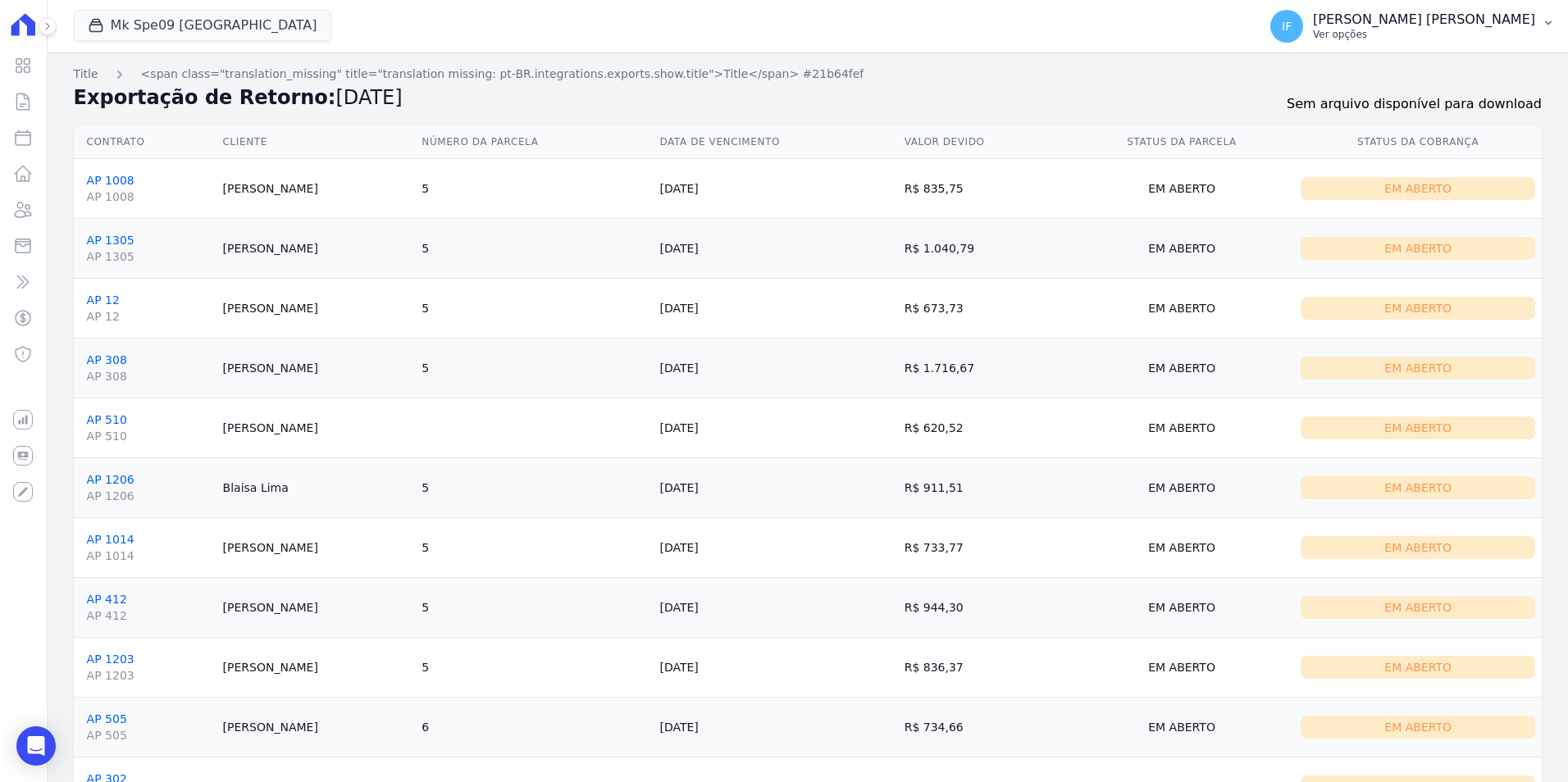
click at [1420, 34] on p "Ver opções" at bounding box center [1423, 34] width 222 height 13
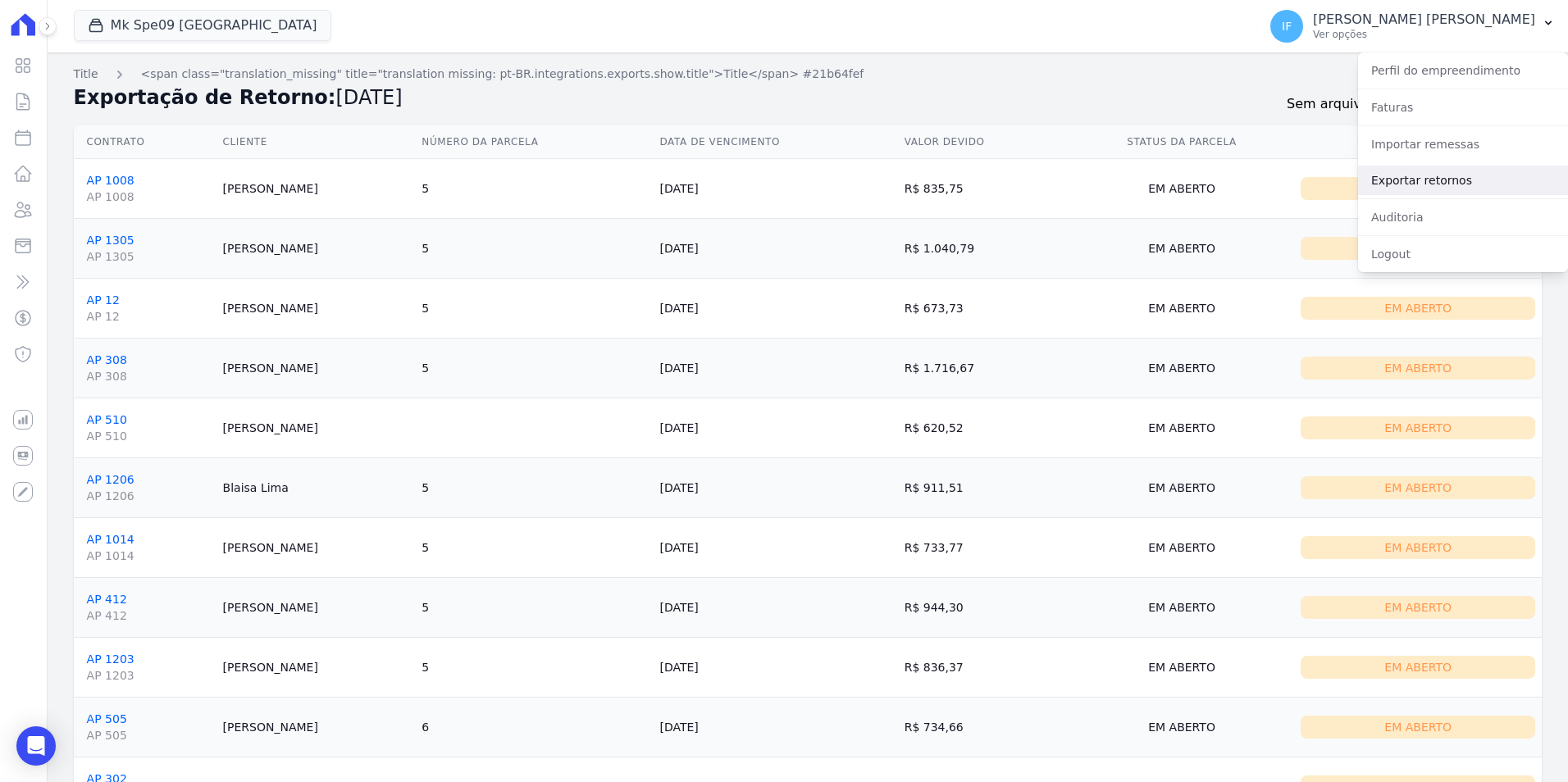
click at [1433, 179] on link "Exportar retornos" at bounding box center [1463, 180] width 210 height 30
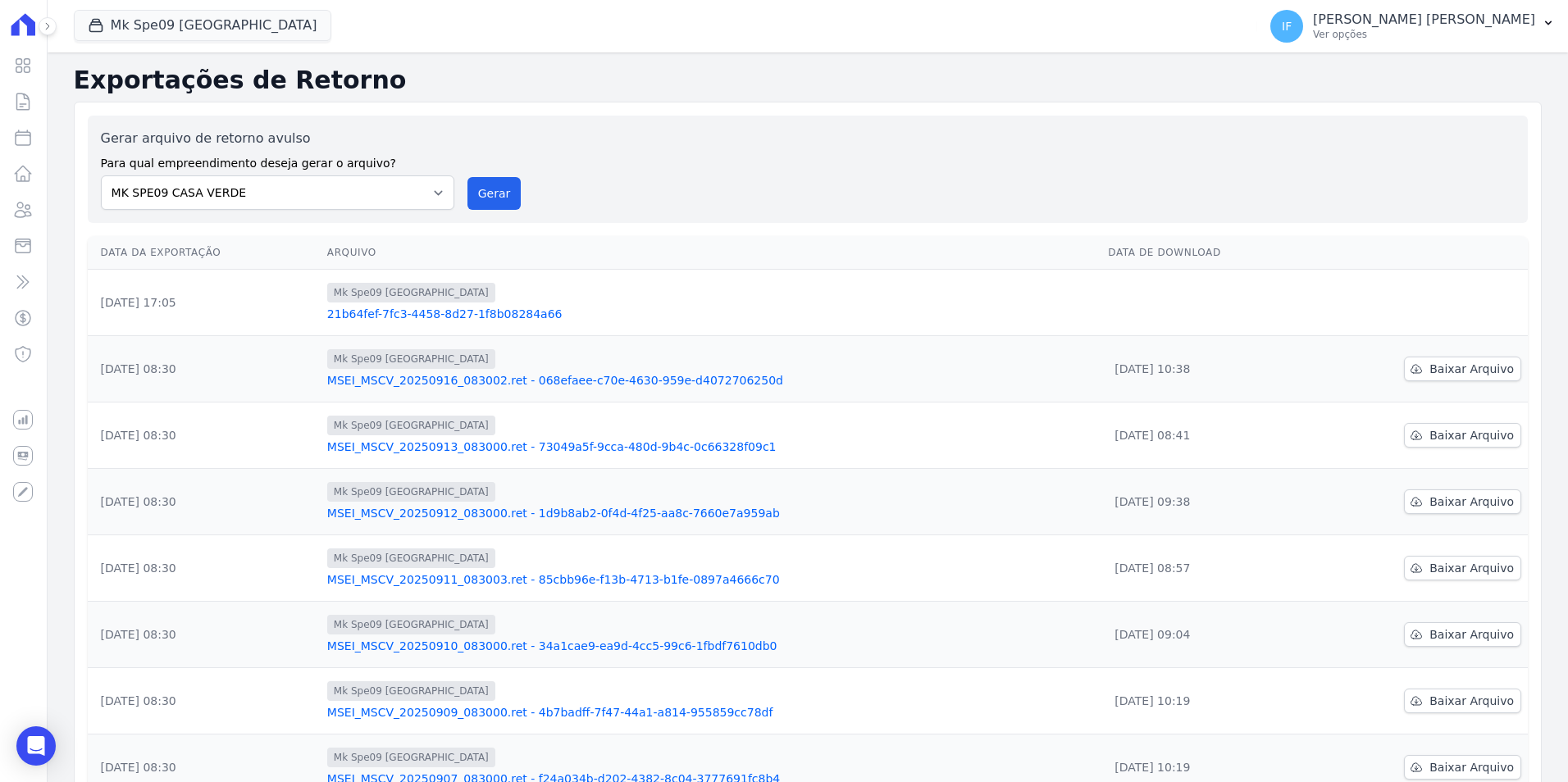
click at [1312, 360] on td "Baixar Arquivo" at bounding box center [1419, 369] width 217 height 66
click at [395, 304] on div "Mk Spe09 [GEOGRAPHIC_DATA] 21b64fef-7fc3-4458-8d27-1f8b08284a66" at bounding box center [711, 302] width 767 height 39
click at [395, 313] on link "21b64fef-7fc3-4458-8d27-1f8b08284a66" at bounding box center [711, 313] width 767 height 17
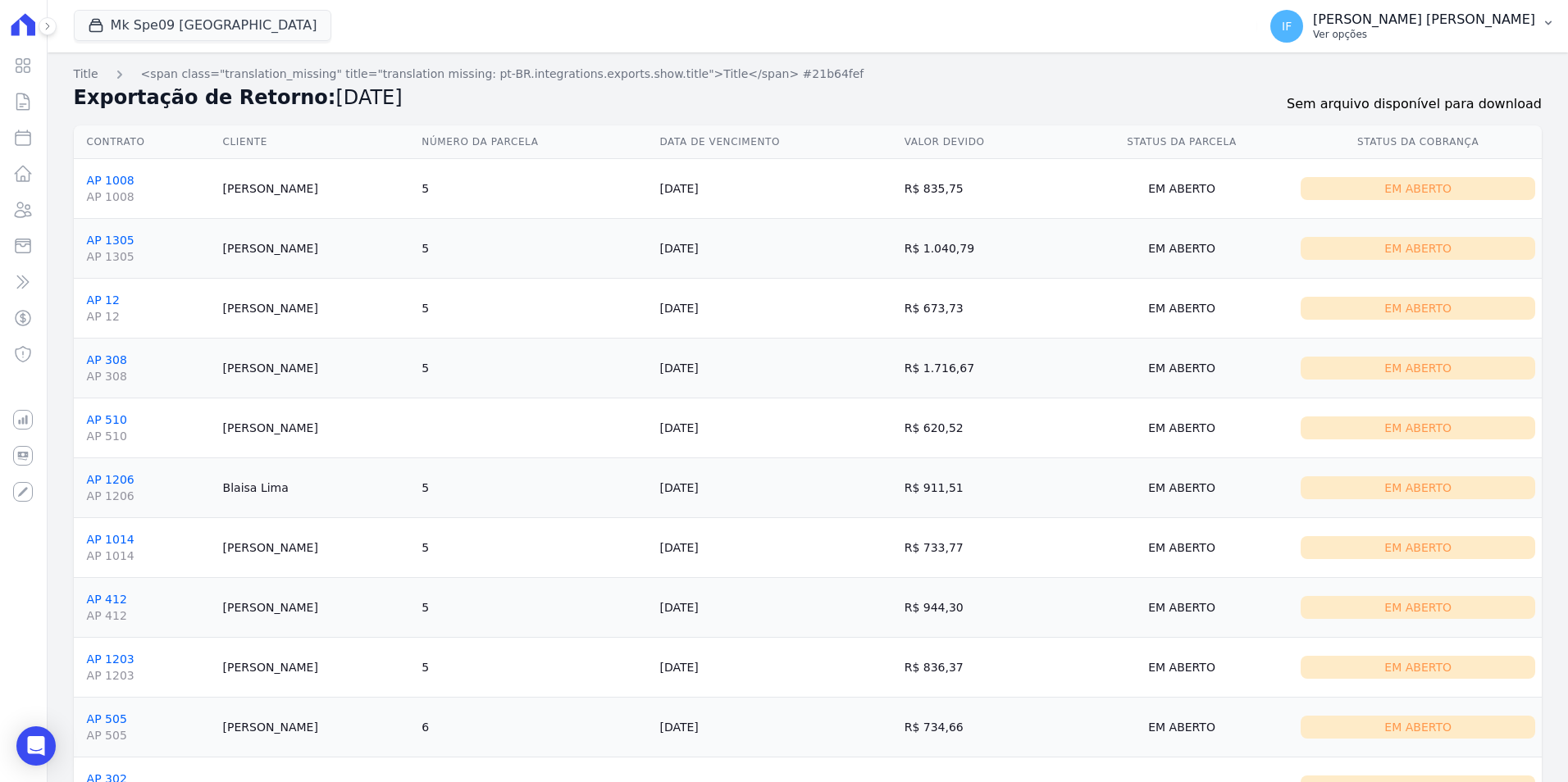
click at [1411, 22] on p "[PERSON_NAME] [PERSON_NAME]" at bounding box center [1423, 19] width 222 height 17
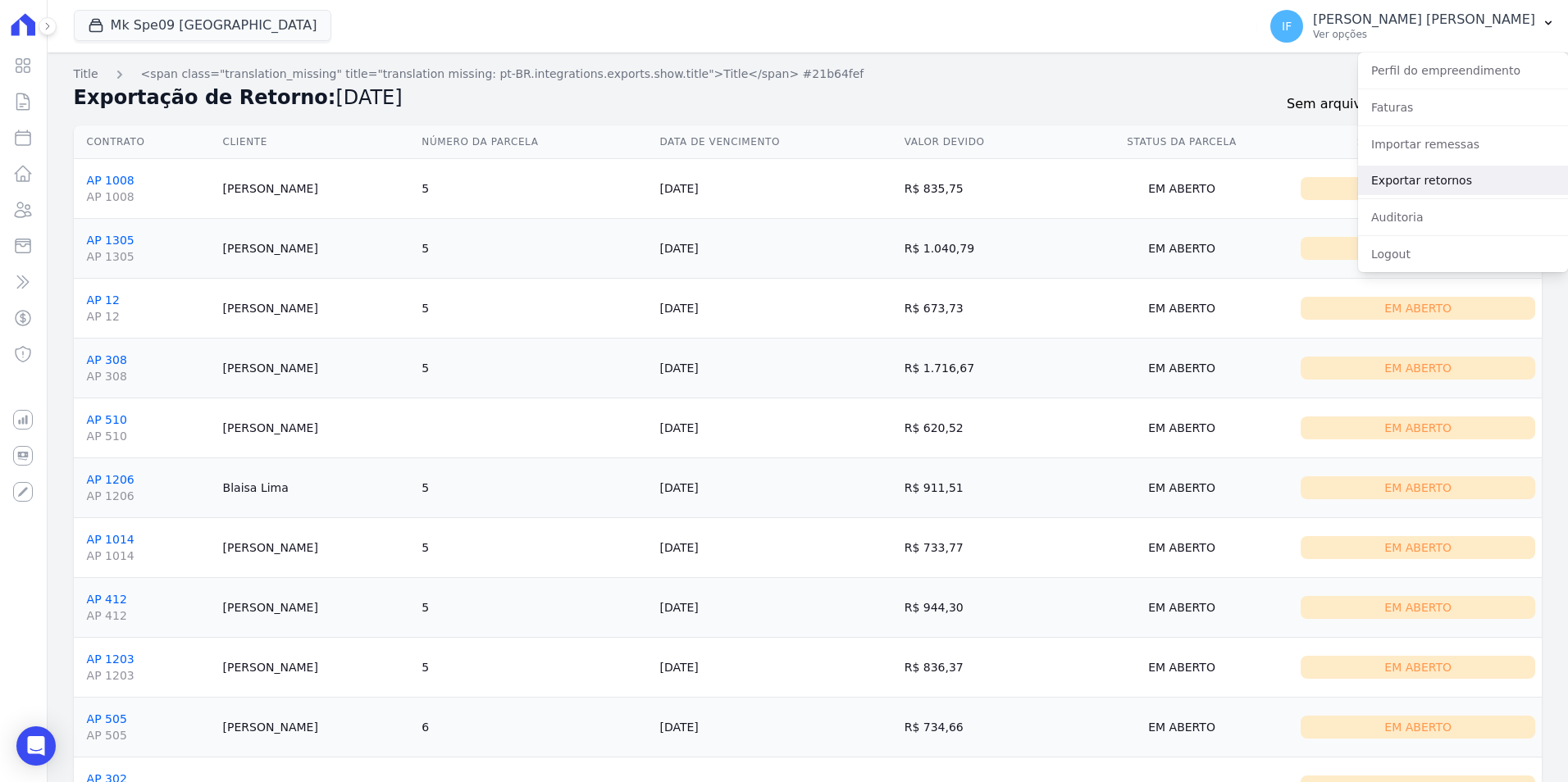
click at [1442, 178] on link "Exportar retornos" at bounding box center [1463, 180] width 210 height 30
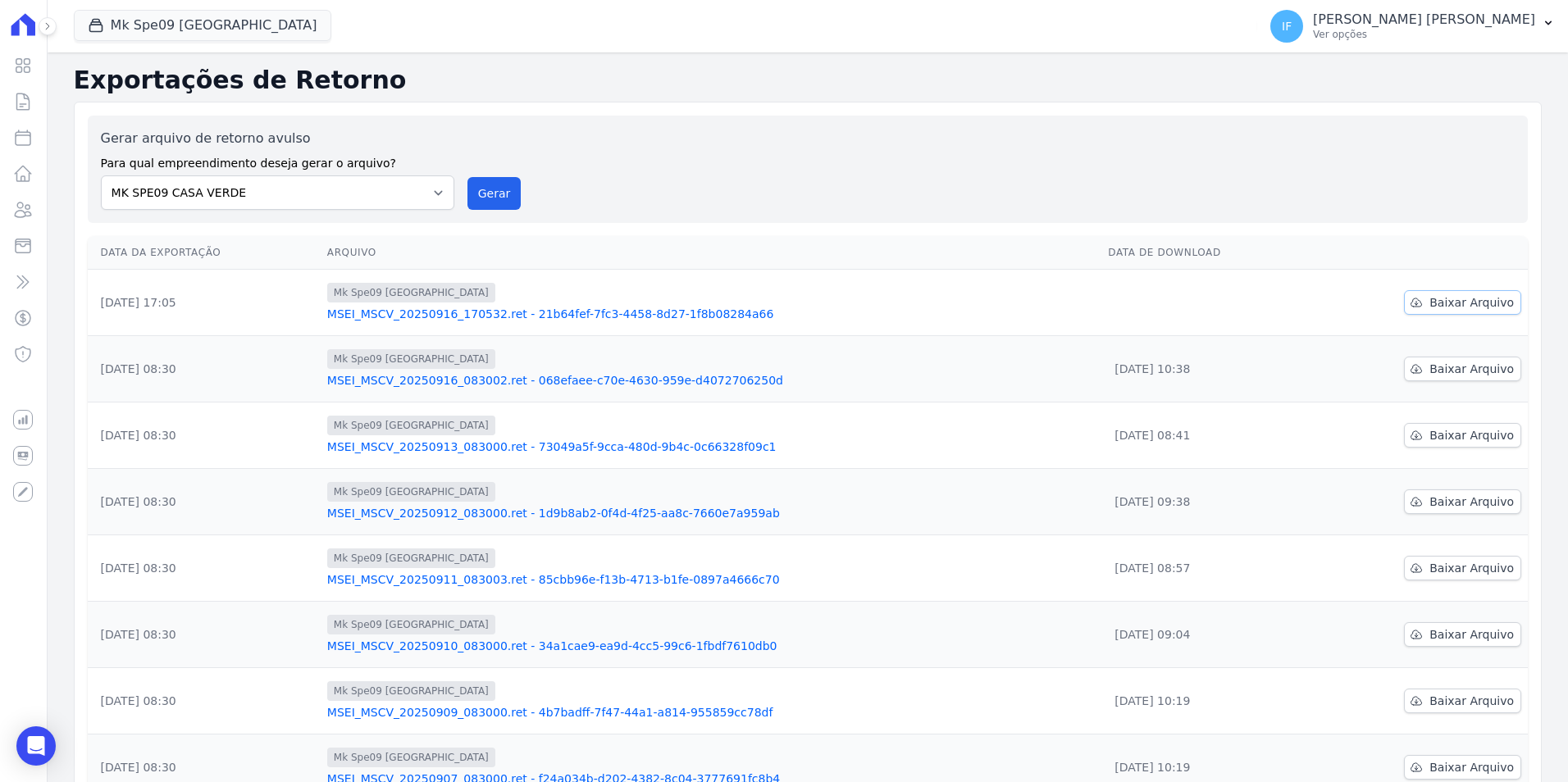
click at [1439, 302] on span "Baixar Arquivo" at bounding box center [1471, 302] width 84 height 17
